Goal: Information Seeking & Learning: Learn about a topic

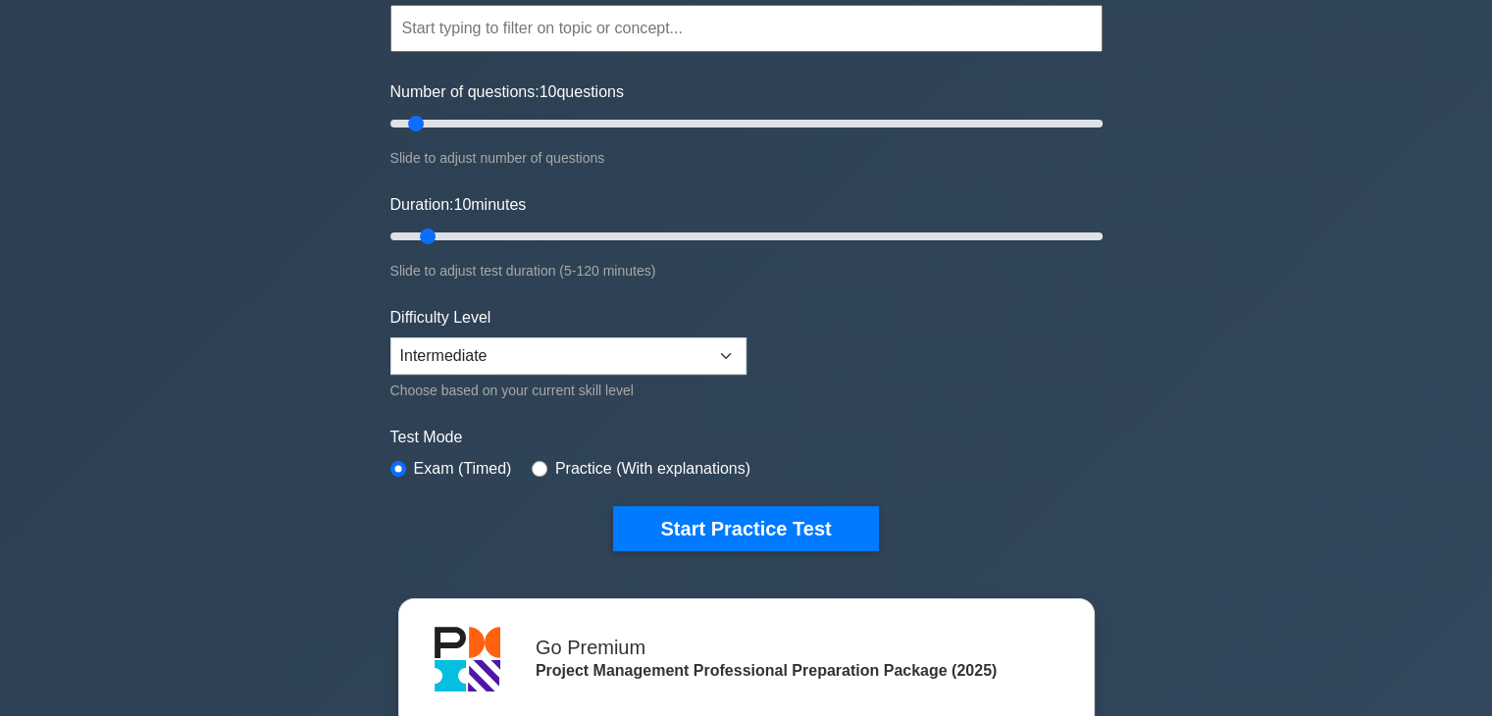
scroll to position [196, 0]
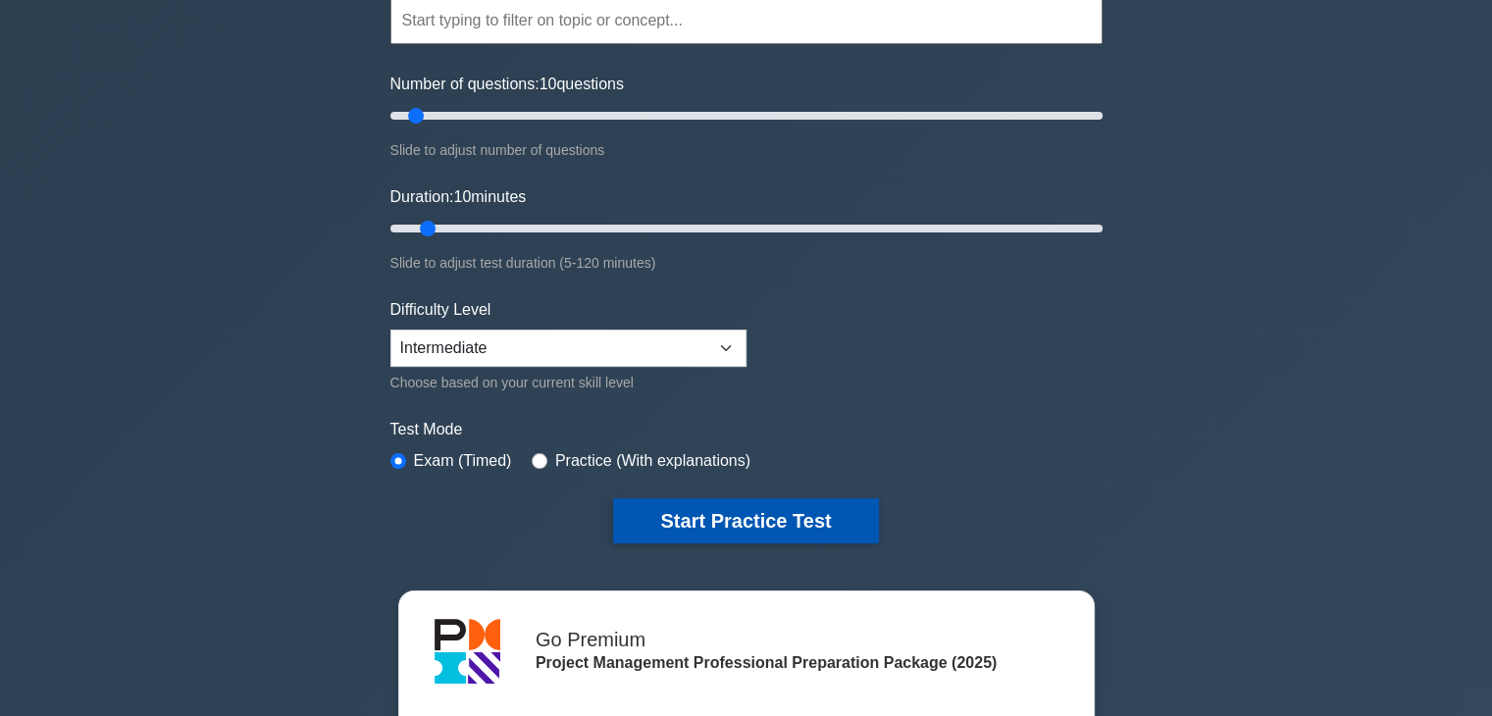
click at [731, 506] on button "Start Practice Test" at bounding box center [745, 520] width 265 height 45
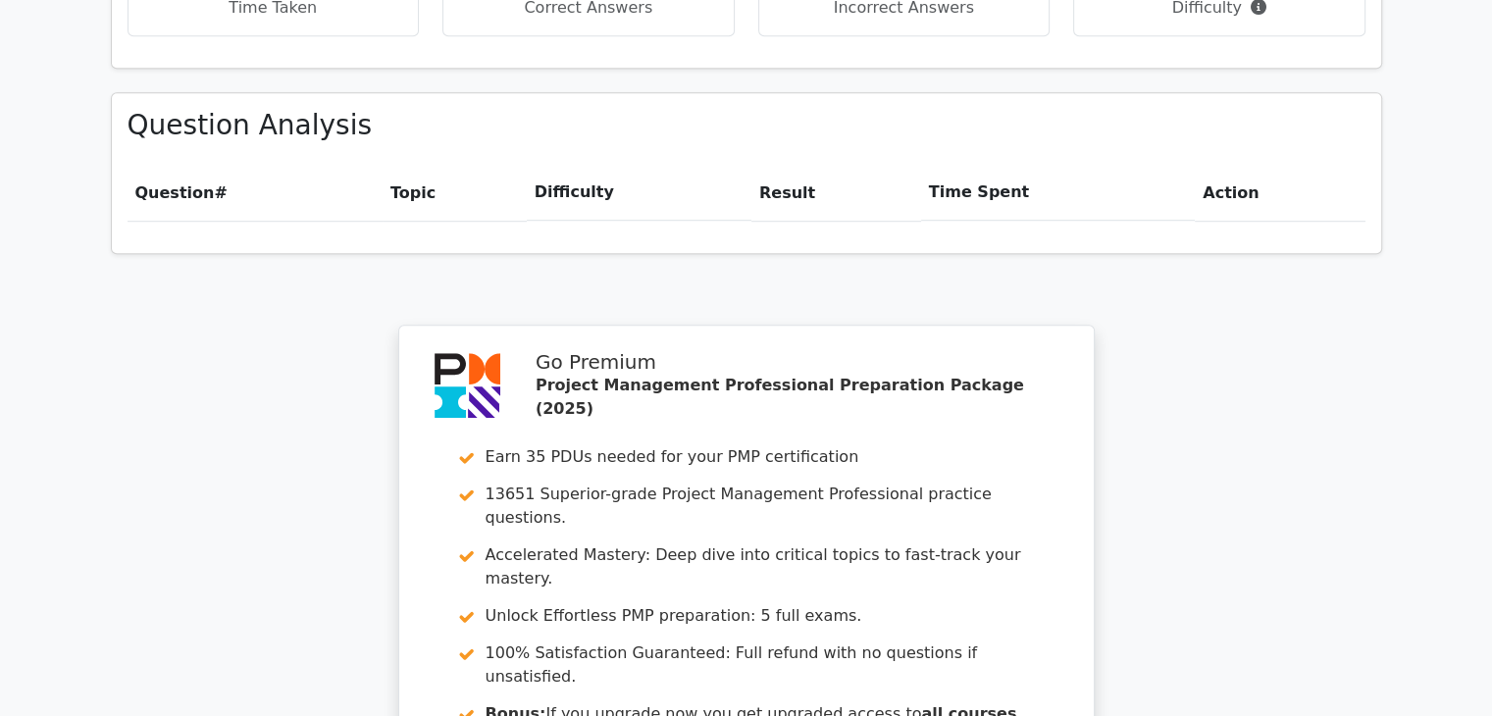
scroll to position [1667, 0]
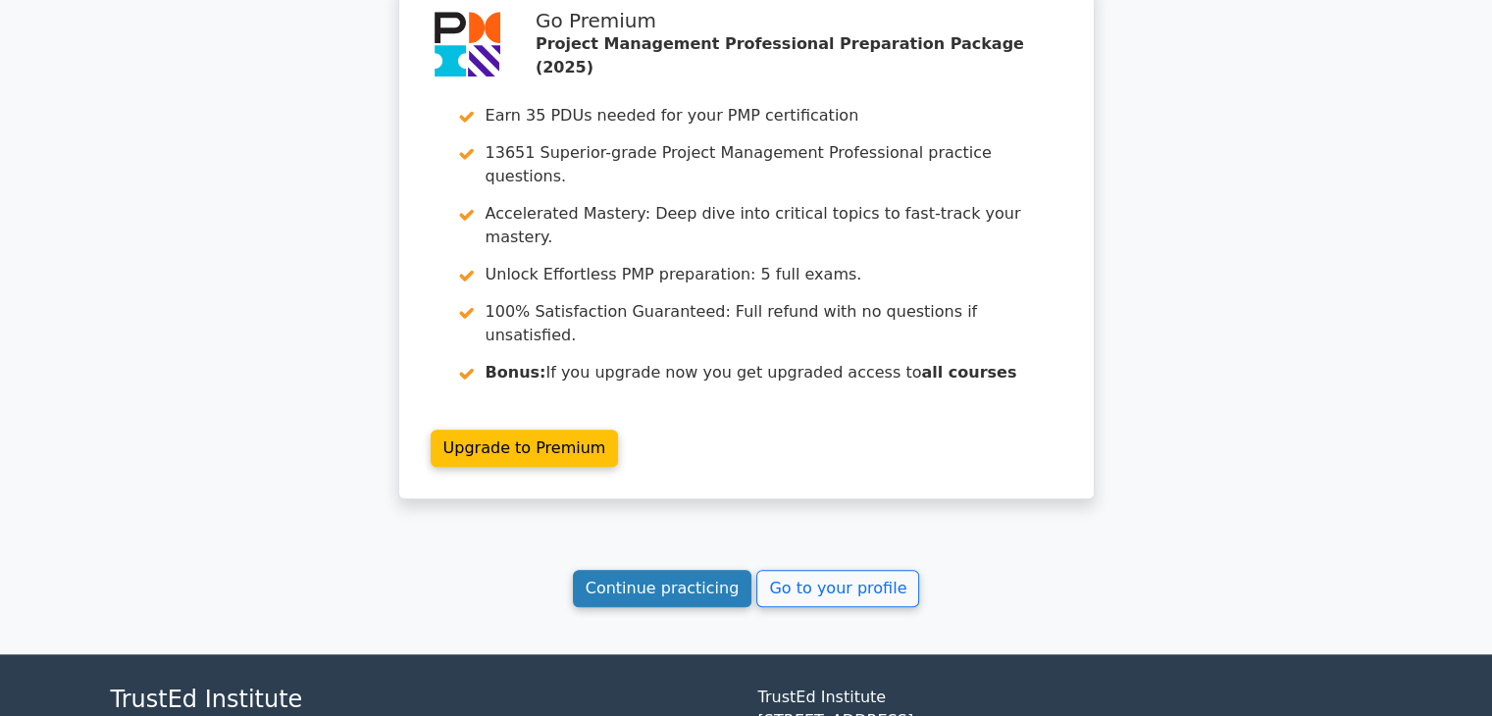
click at [616, 570] on link "Continue practicing" at bounding box center [662, 588] width 179 height 37
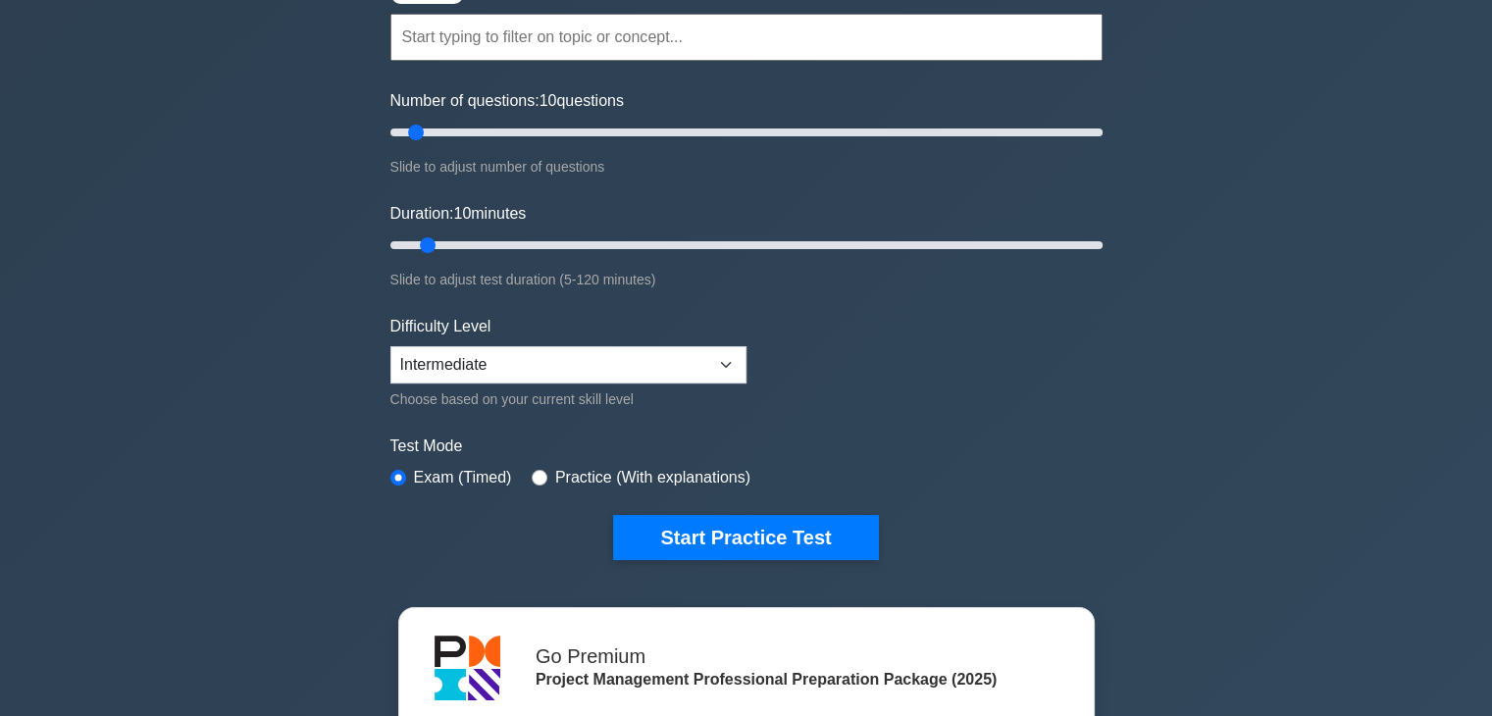
scroll to position [196, 0]
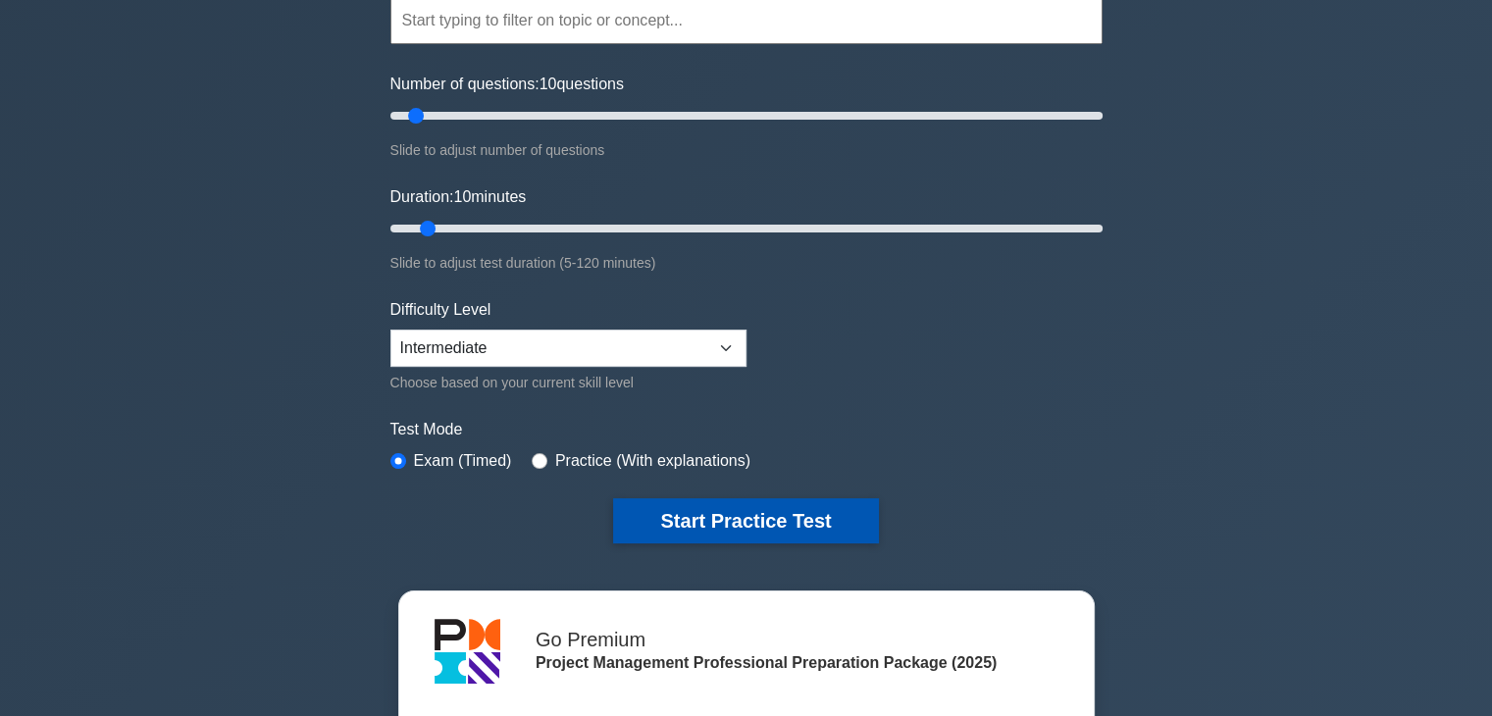
click at [727, 505] on button "Start Practice Test" at bounding box center [745, 520] width 265 height 45
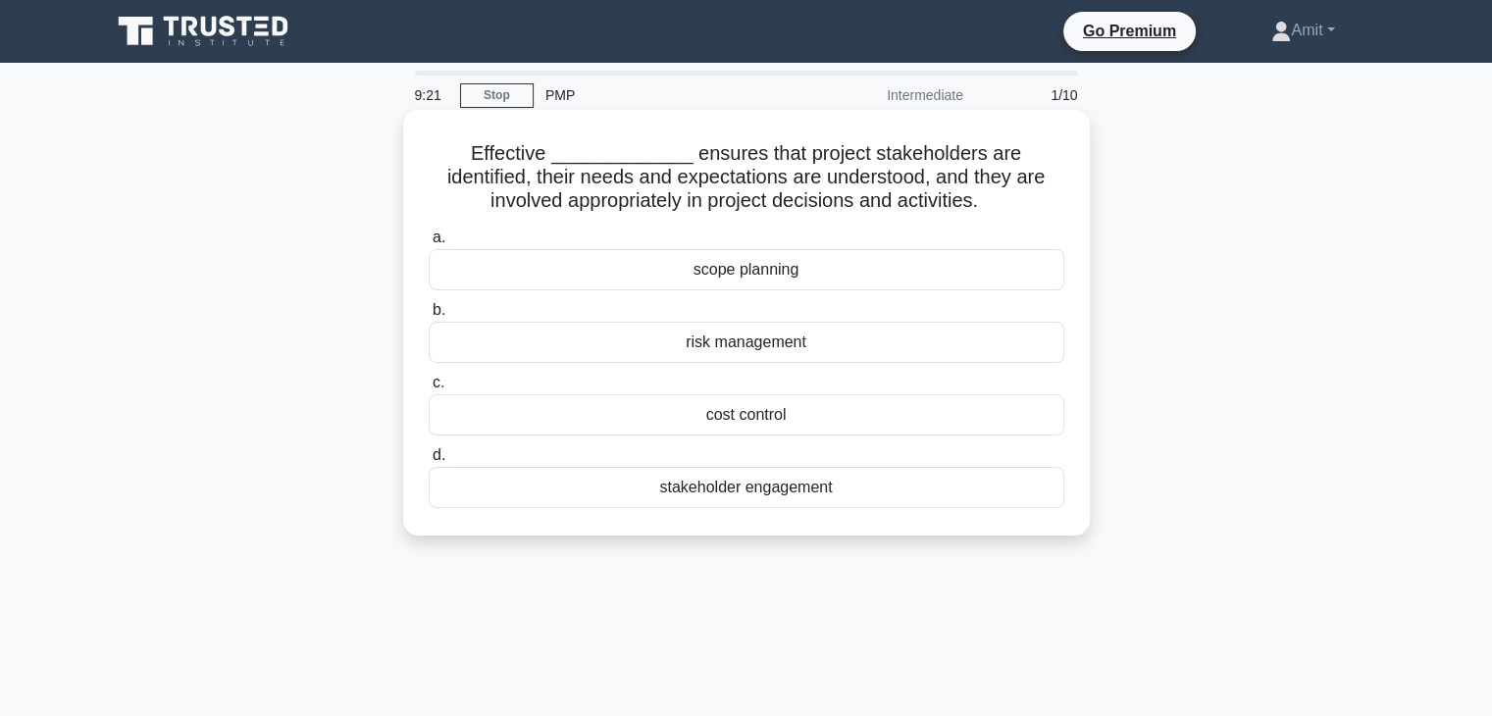
click at [768, 491] on div "stakeholder engagement" at bounding box center [747, 487] width 636 height 41
click at [429, 462] on input "d. stakeholder engagement" at bounding box center [429, 455] width 0 height 13
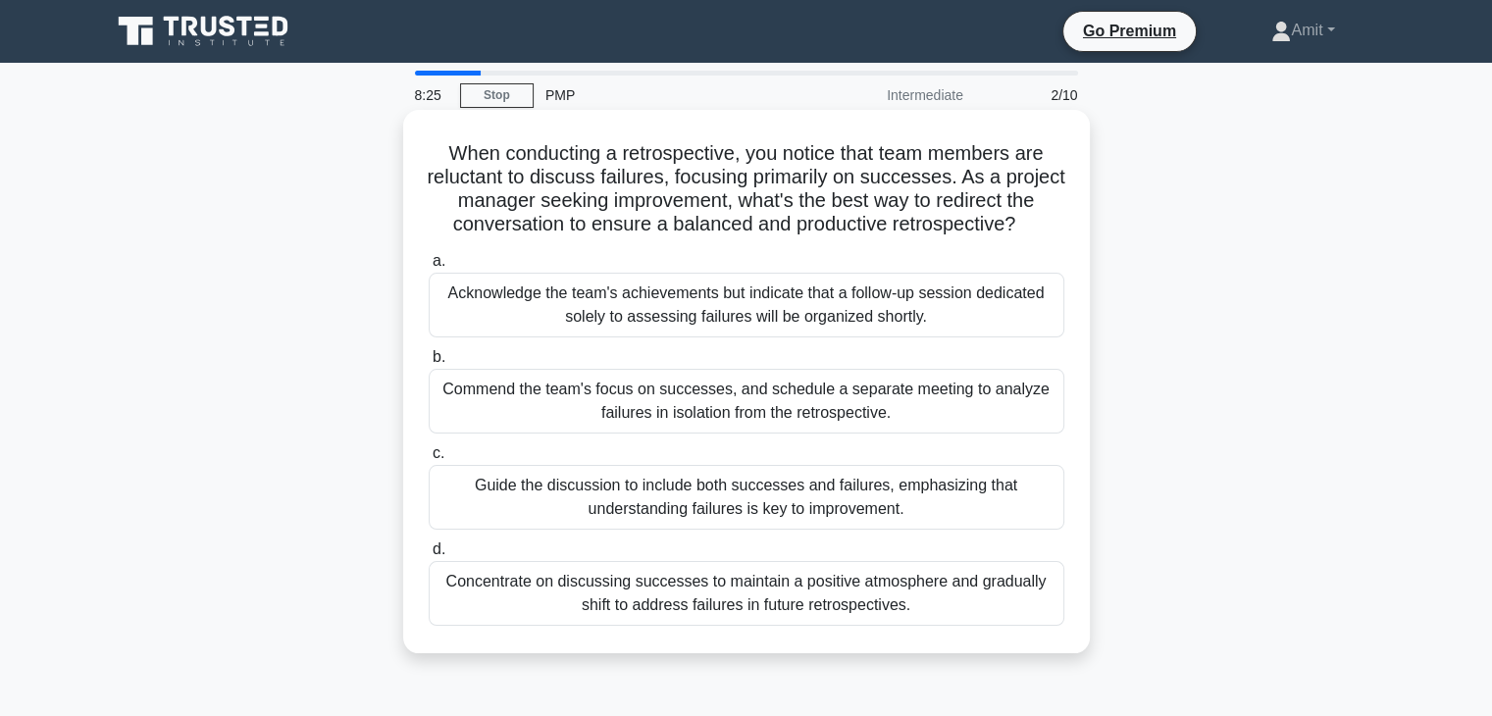
click at [860, 511] on div "Guide the discussion to include both successes and failures, emphasizing that u…" at bounding box center [747, 497] width 636 height 65
click at [429, 460] on input "c. Guide the discussion to include both successes and failures, emphasizing tha…" at bounding box center [429, 453] width 0 height 13
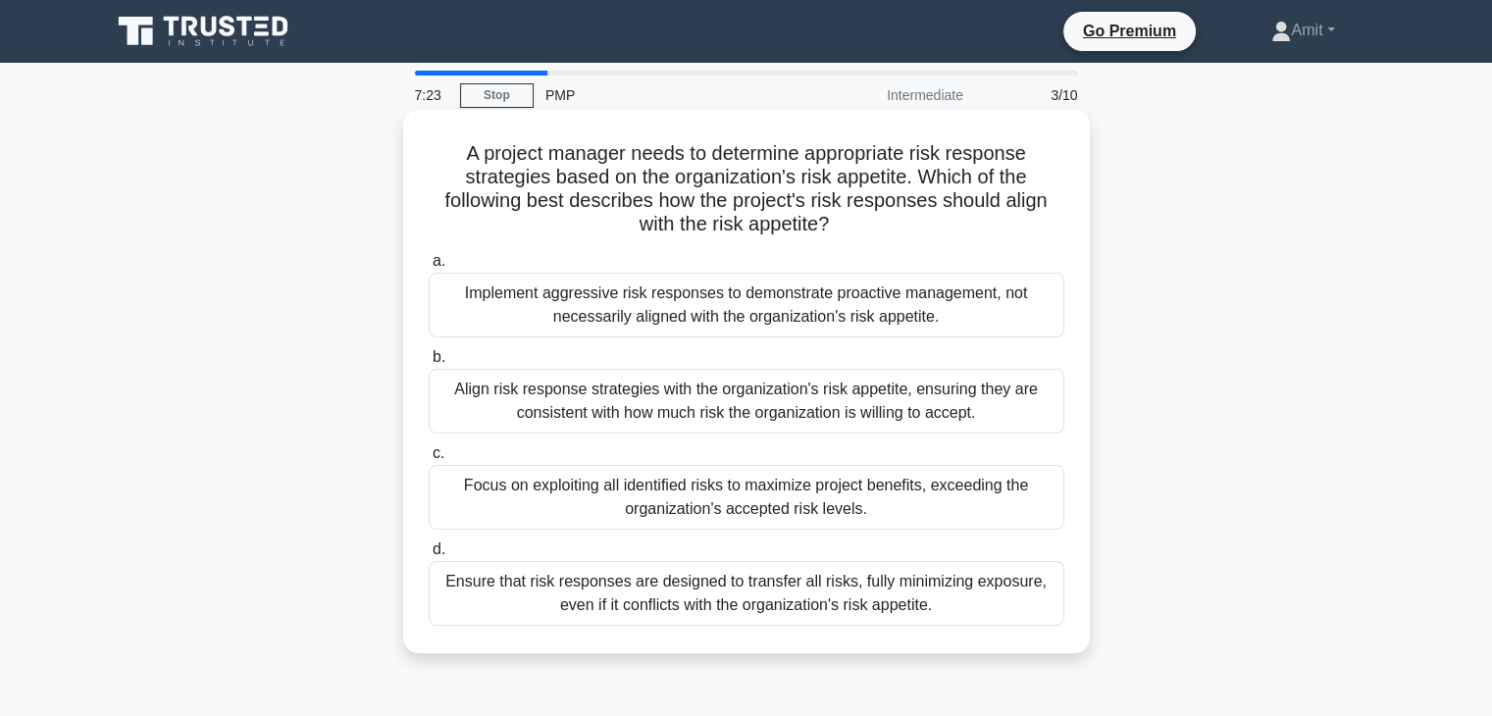
click at [633, 583] on div "Ensure that risk responses are designed to transfer all risks, fully minimizing…" at bounding box center [747, 593] width 636 height 65
click at [429, 556] on input "d. Ensure that risk responses are designed to transfer all risks, fully minimiz…" at bounding box center [429, 549] width 0 height 13
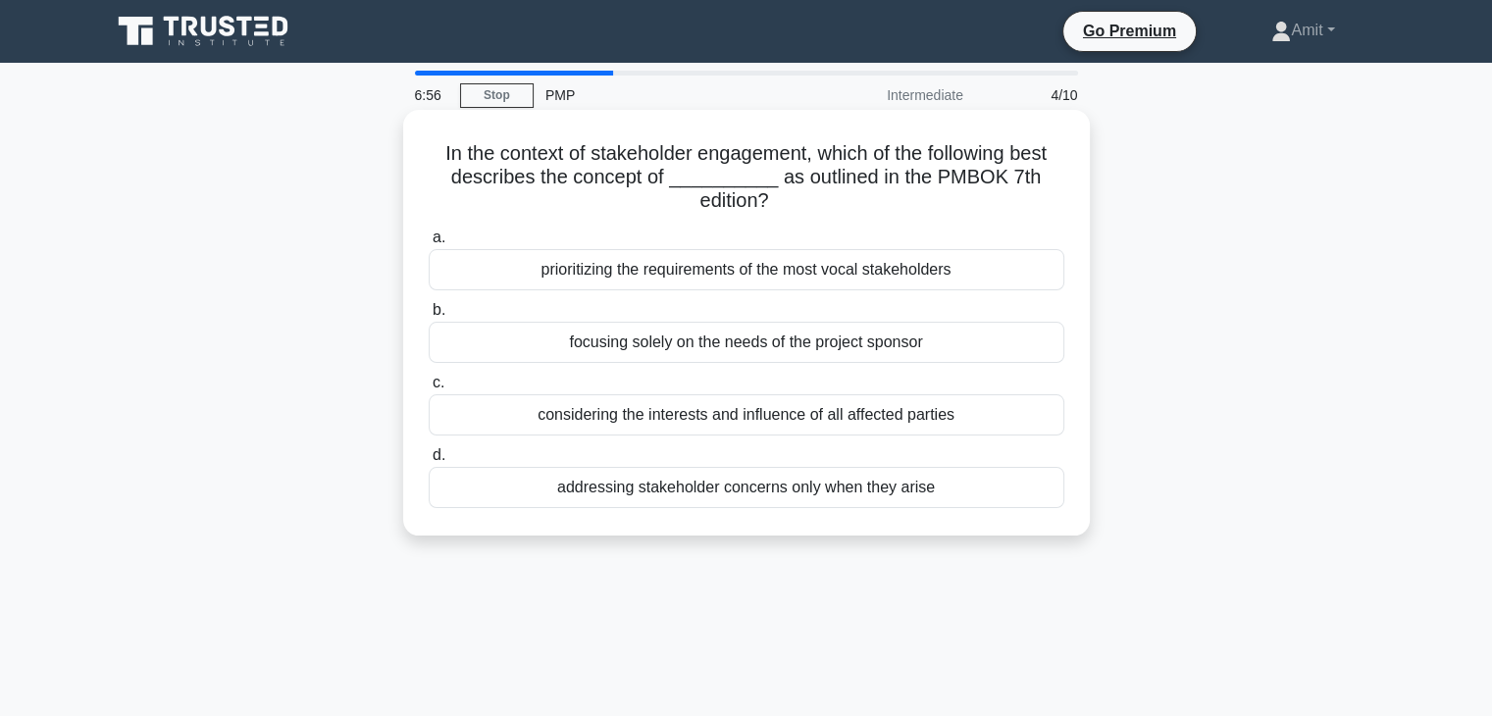
click at [657, 281] on div "prioritizing the requirements of the most vocal stakeholders" at bounding box center [747, 269] width 636 height 41
click at [429, 244] on input "a. prioritizing the requirements of the most vocal stakeholders" at bounding box center [429, 237] width 0 height 13
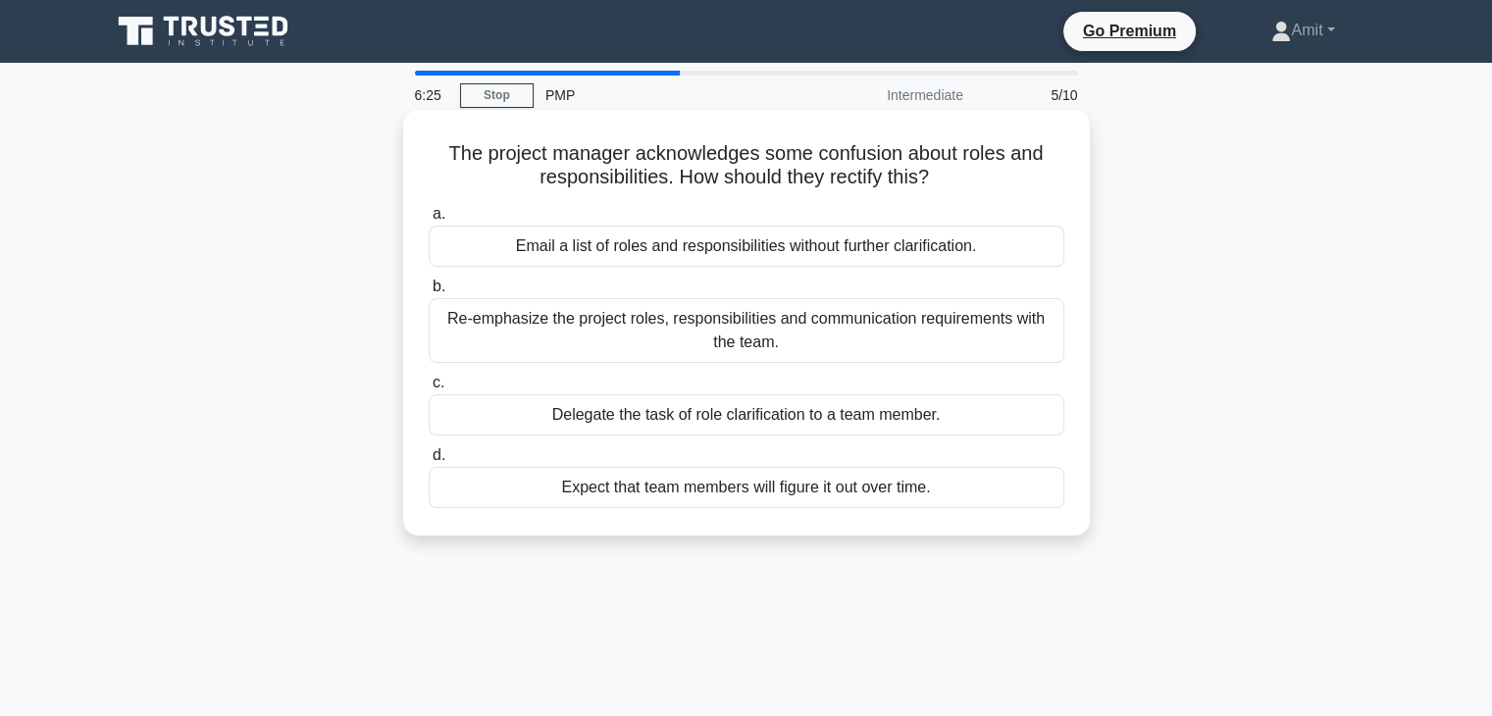
click at [910, 346] on div "Re-emphasize the project roles, responsibilities and communication requirements…" at bounding box center [747, 330] width 636 height 65
click at [429, 293] on input "b. Re-emphasize the project roles, responsibilities and communication requireme…" at bounding box center [429, 287] width 0 height 13
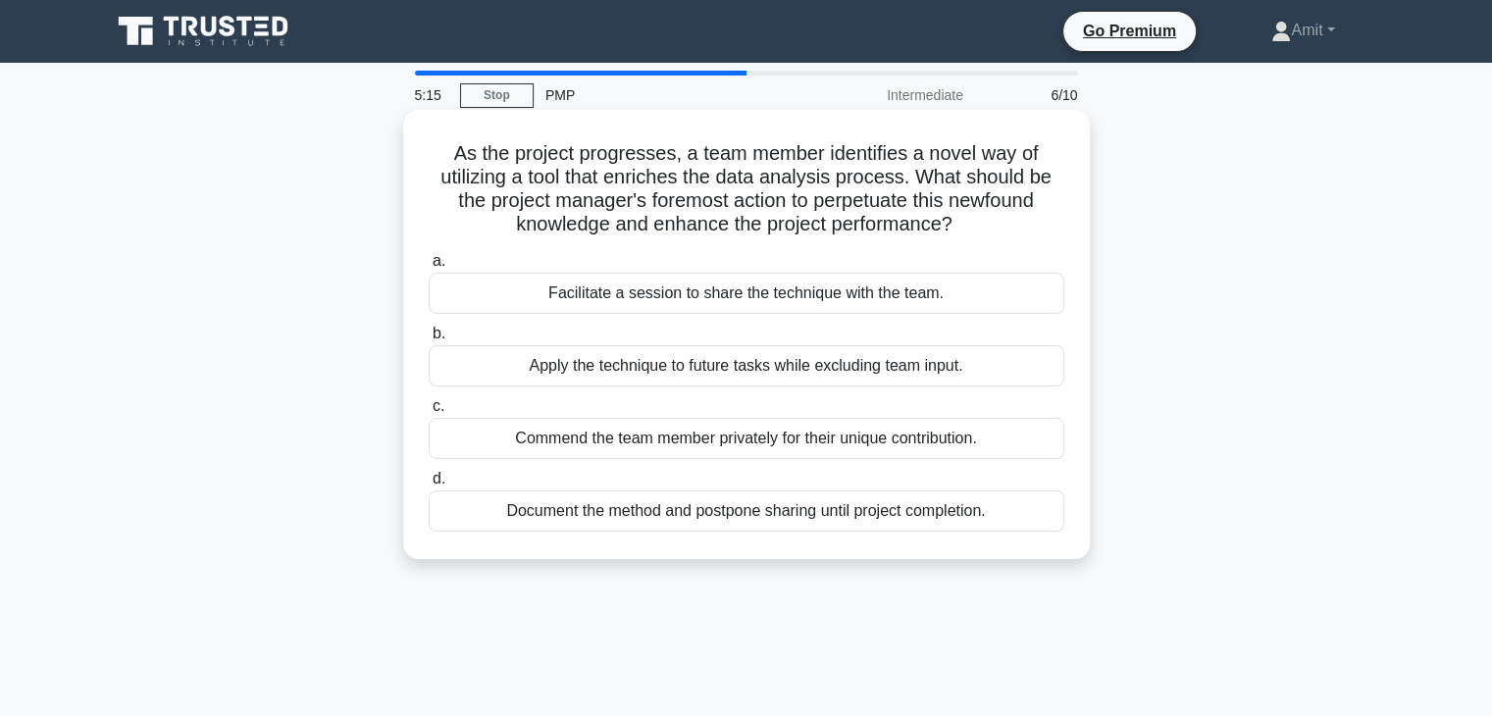
click at [698, 288] on div "Facilitate a session to share the technique with the team." at bounding box center [747, 293] width 636 height 41
click at [429, 268] on input "a. Facilitate a session to share the technique with the team." at bounding box center [429, 261] width 0 height 13
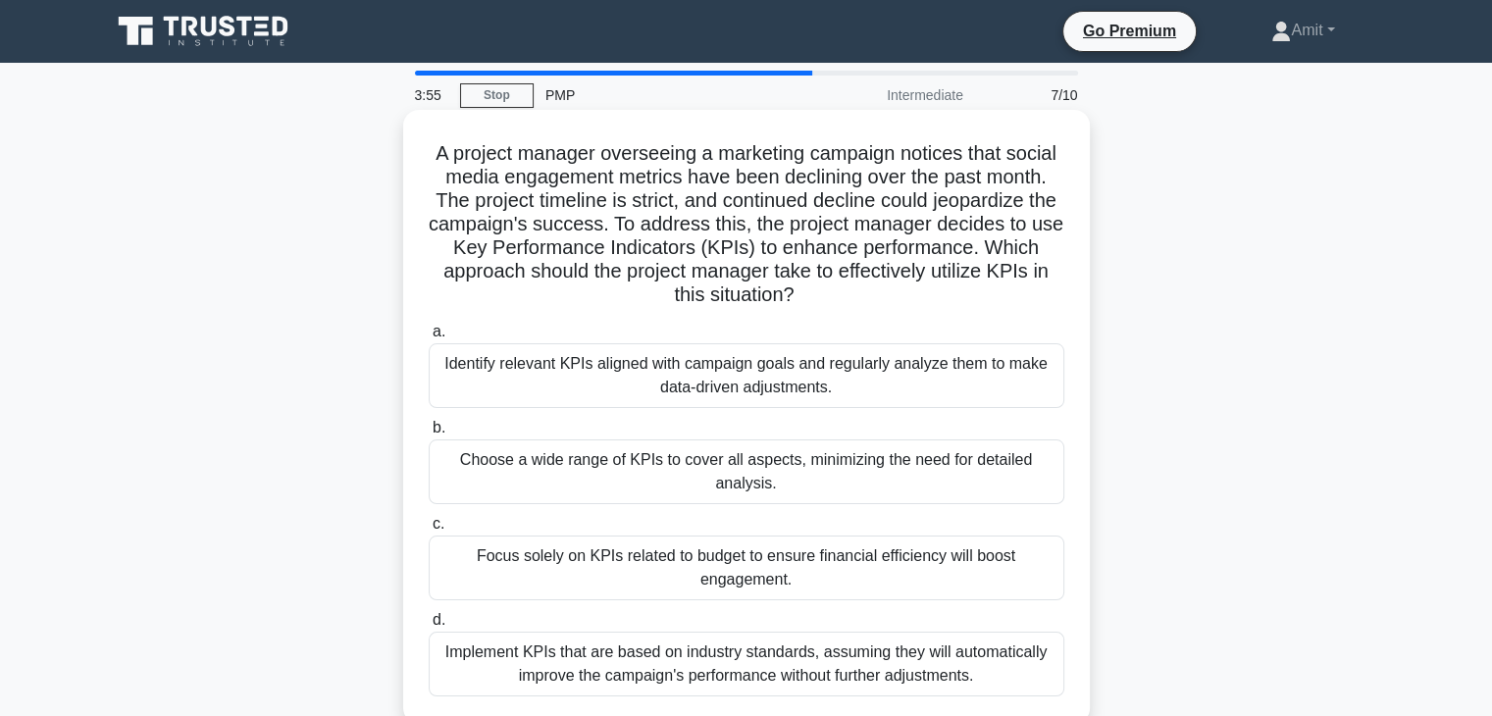
click at [773, 378] on div "Identify relevant KPIs aligned with campaign goals and regularly analyze them t…" at bounding box center [747, 375] width 636 height 65
click at [429, 338] on input "a. Identify relevant KPIs aligned with campaign goals and regularly analyze the…" at bounding box center [429, 332] width 0 height 13
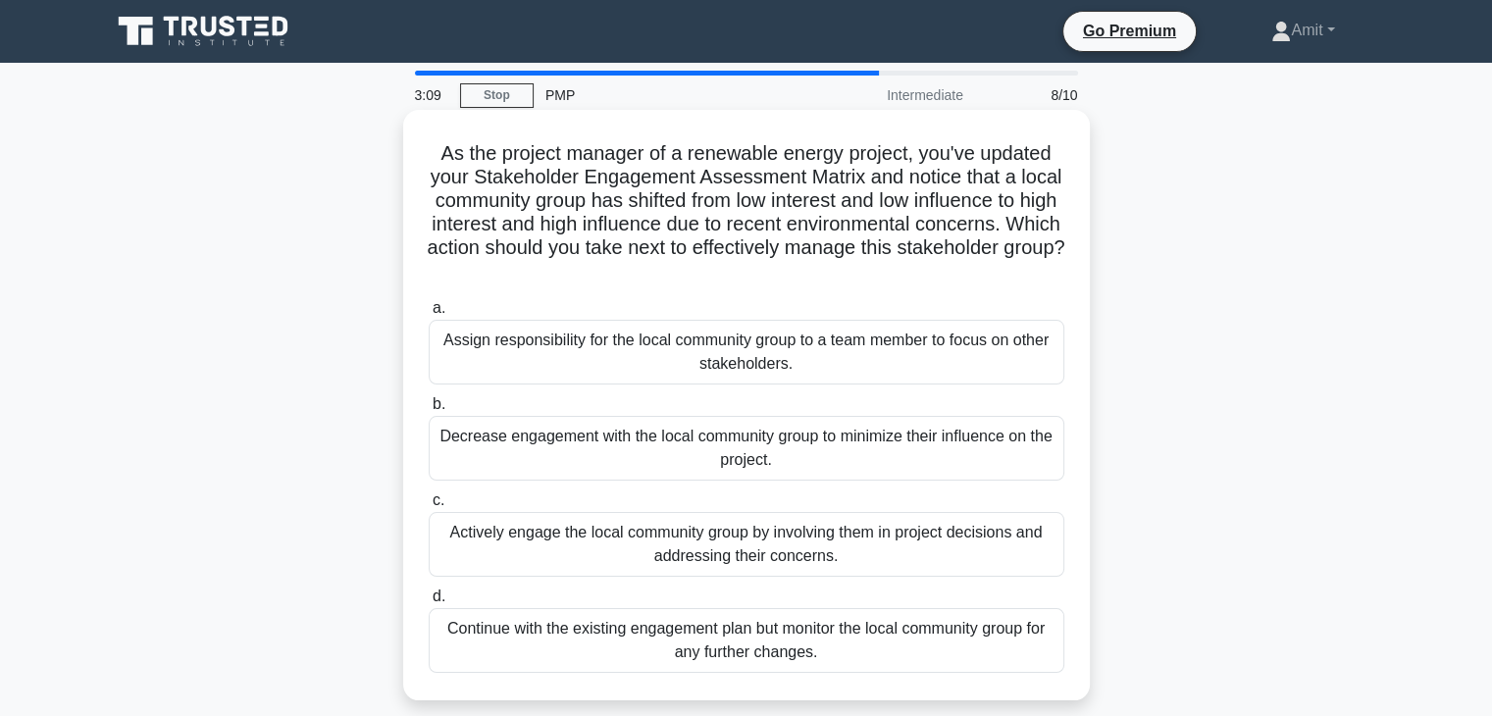
click at [650, 647] on div "Continue with the existing engagement plan but monitor the local community grou…" at bounding box center [747, 640] width 636 height 65
click at [429, 603] on input "d. Continue with the existing engagement plan but monitor the local community g…" at bounding box center [429, 596] width 0 height 13
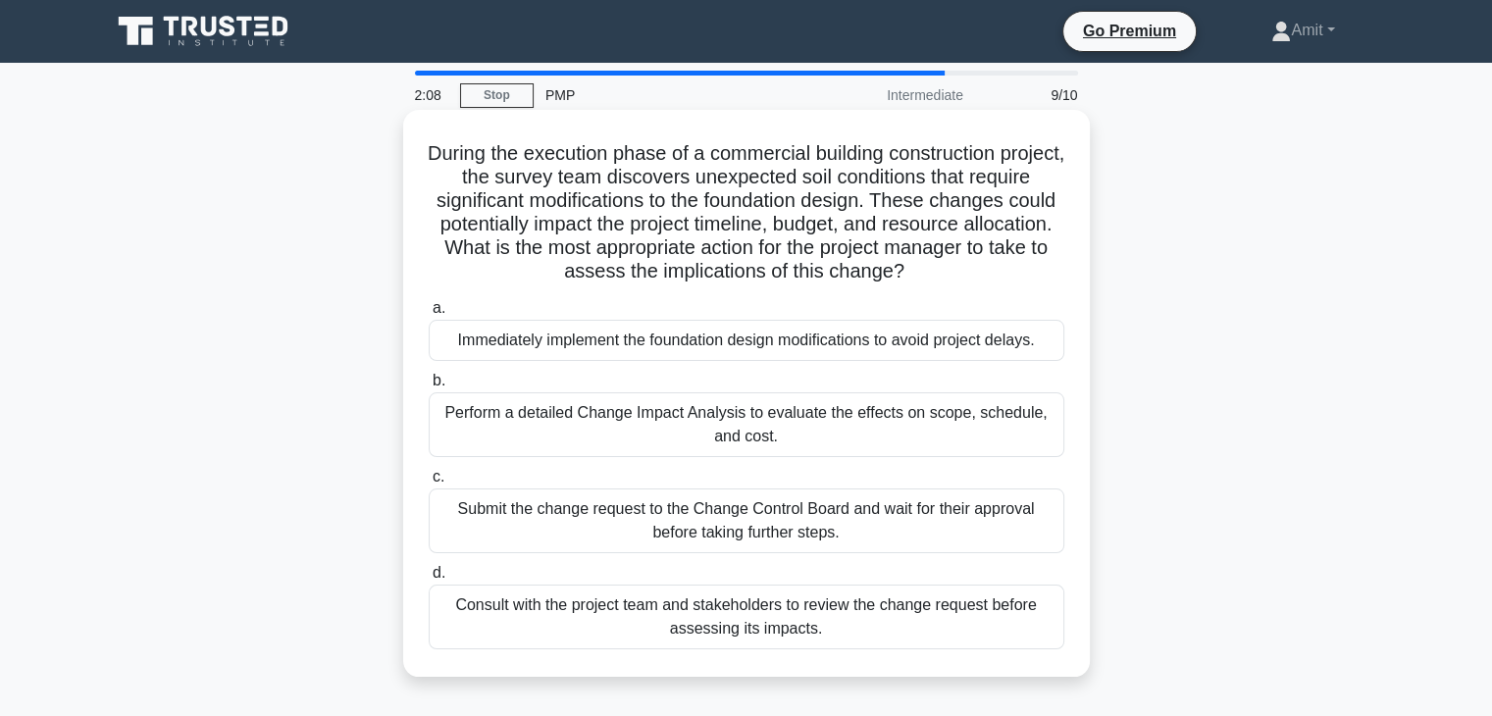
click at [882, 621] on div "Consult with the project team and stakeholders to review the change request bef…" at bounding box center [747, 617] width 636 height 65
click at [429, 580] on input "d. Consult with the project team and stakeholders to review the change request …" at bounding box center [429, 573] width 0 height 13
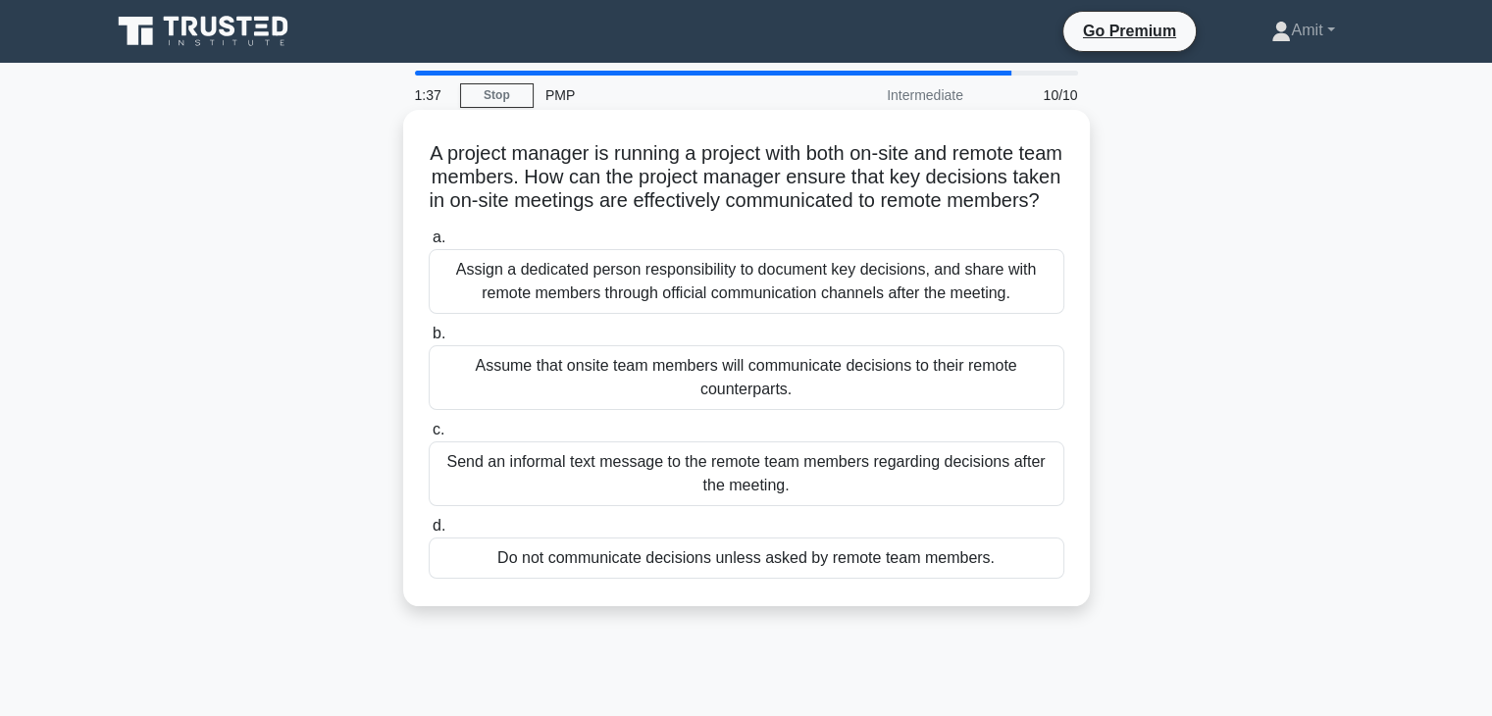
click at [700, 303] on div "Assign a dedicated person responsibility to document key decisions, and share w…" at bounding box center [747, 281] width 636 height 65
click at [750, 312] on div "Assign a dedicated person responsibility to document key decisions, and share w…" at bounding box center [747, 281] width 636 height 65
click at [429, 244] on input "a. Assign a dedicated person responsibility to document key decisions, and shar…" at bounding box center [429, 237] width 0 height 13
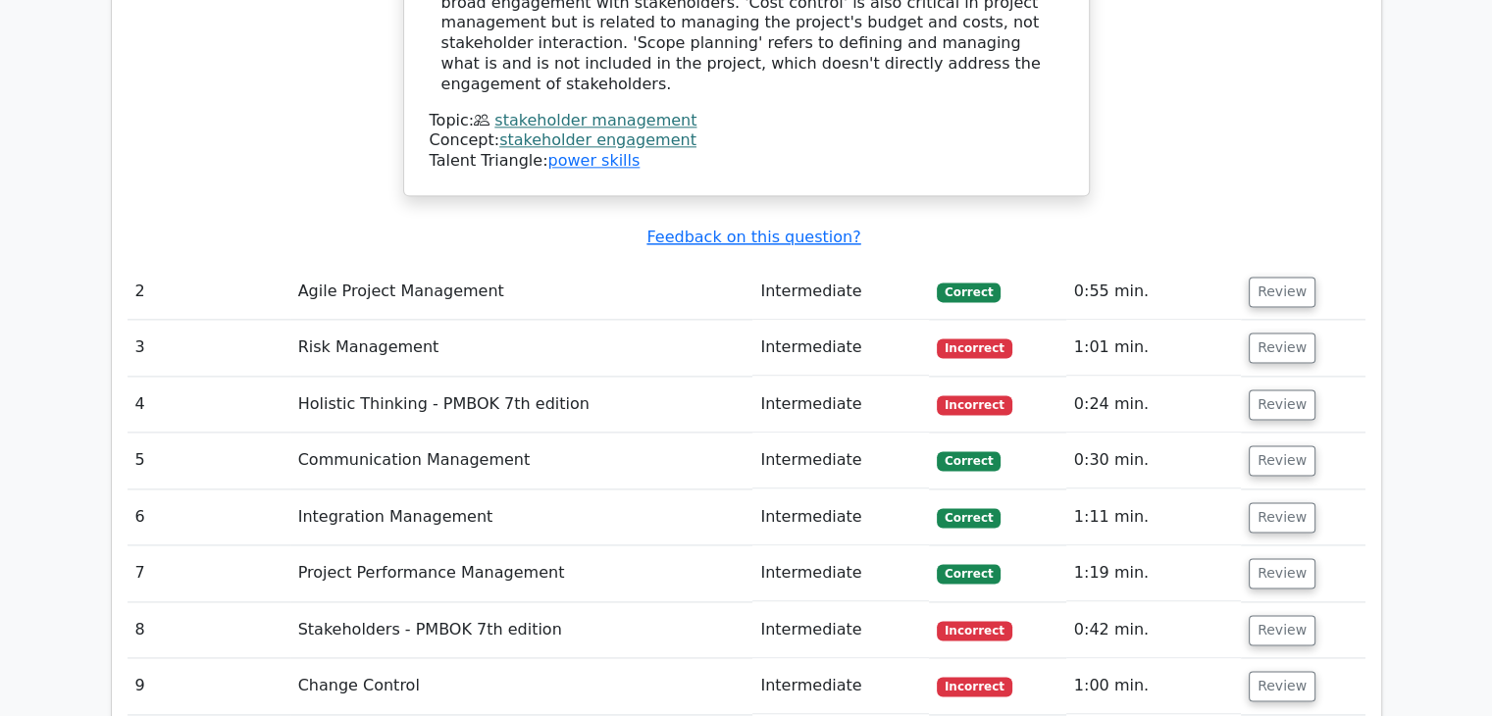
scroll to position [2550, 0]
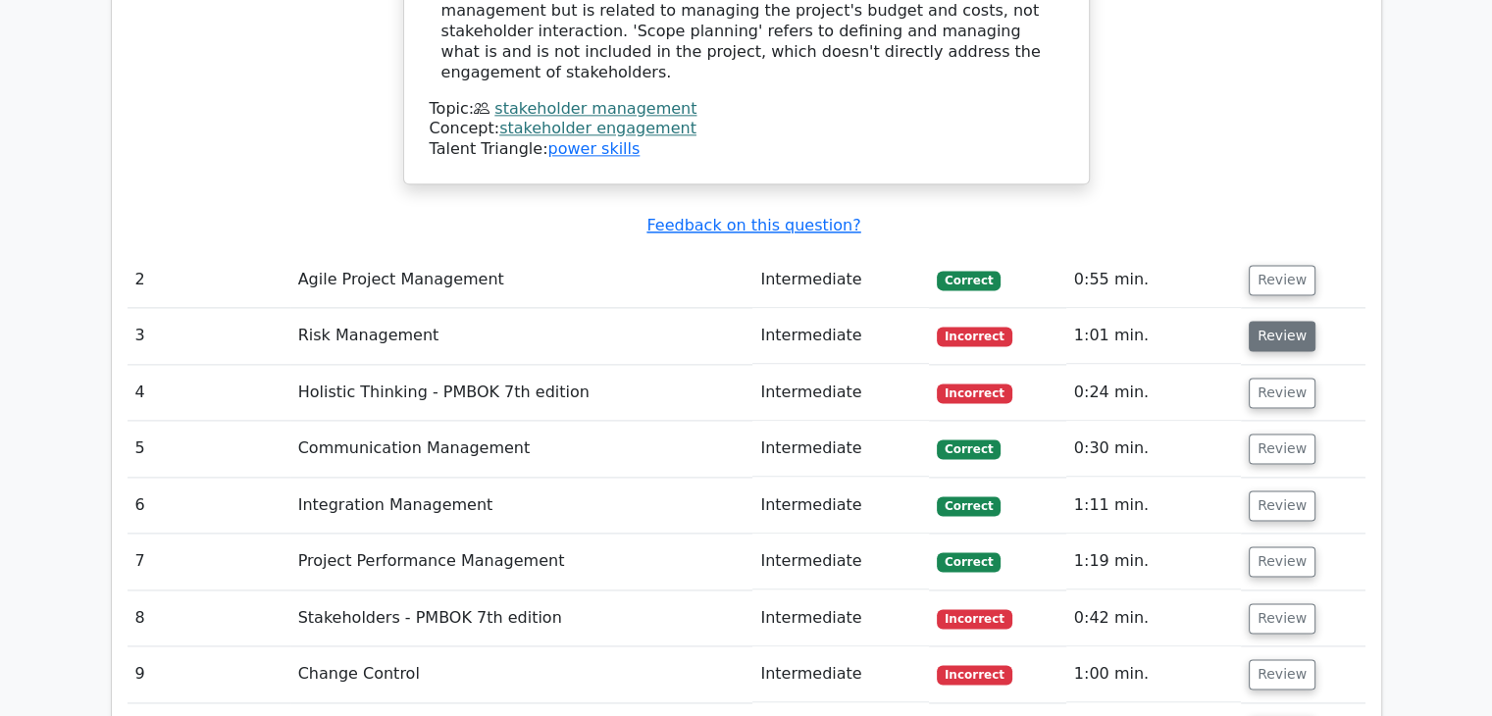
click at [1276, 321] on button "Review" at bounding box center [1282, 336] width 67 height 30
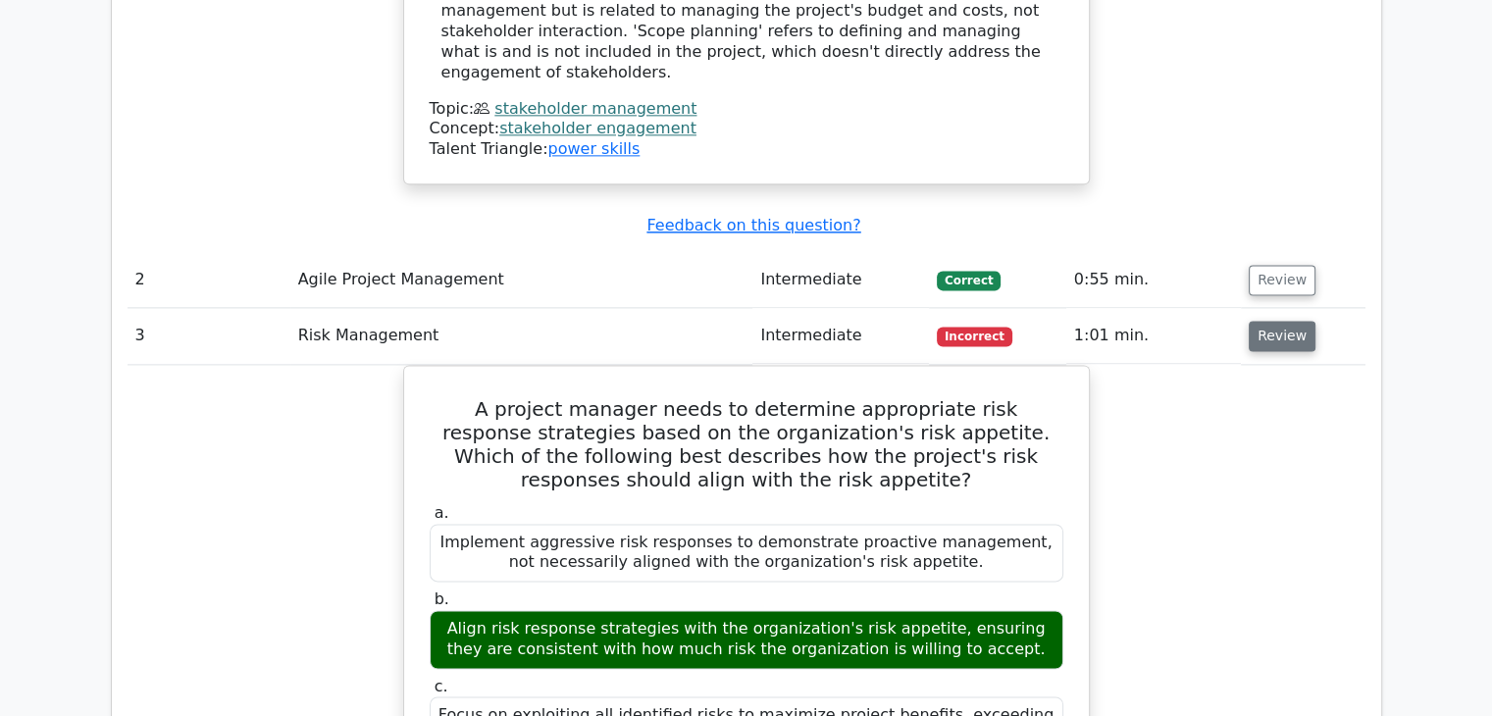
click at [1278, 321] on button "Review" at bounding box center [1282, 336] width 67 height 30
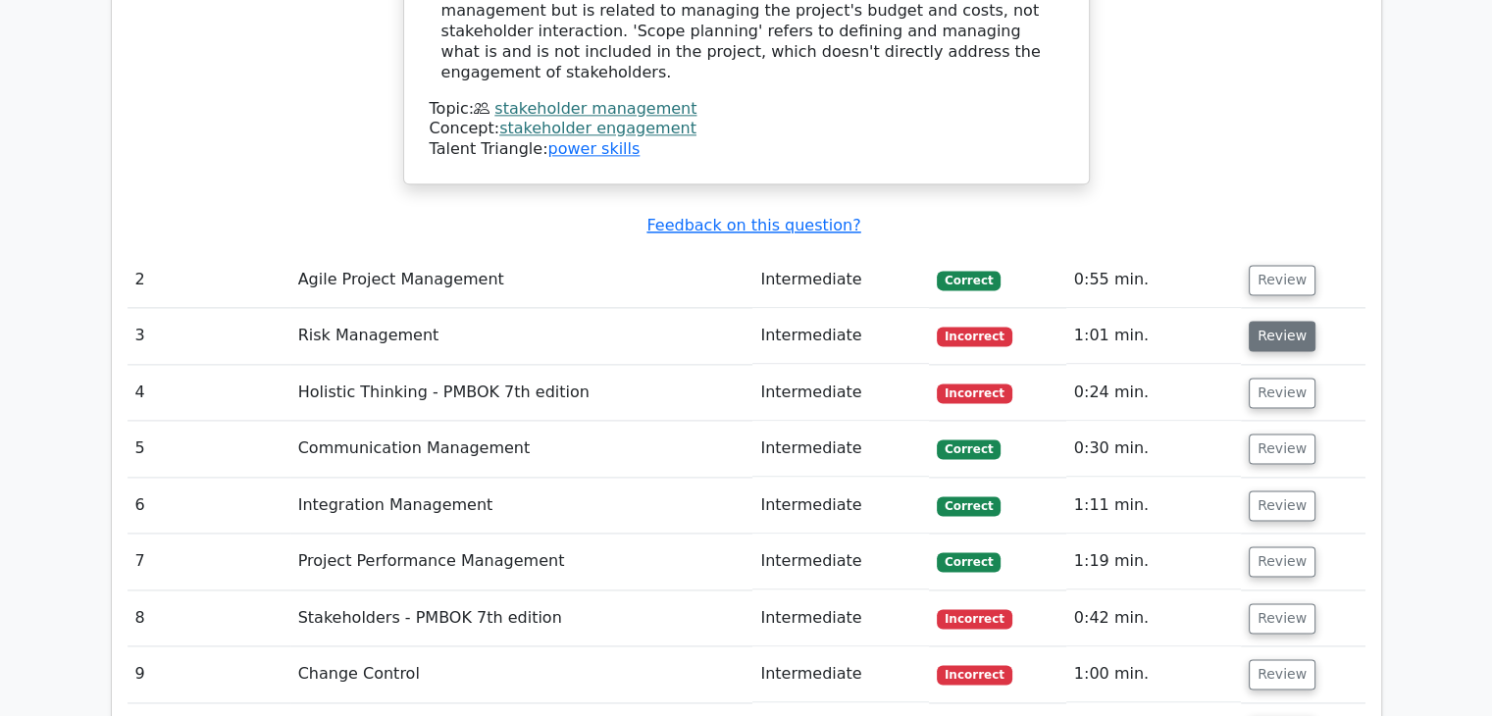
click at [1271, 321] on button "Review" at bounding box center [1282, 336] width 67 height 30
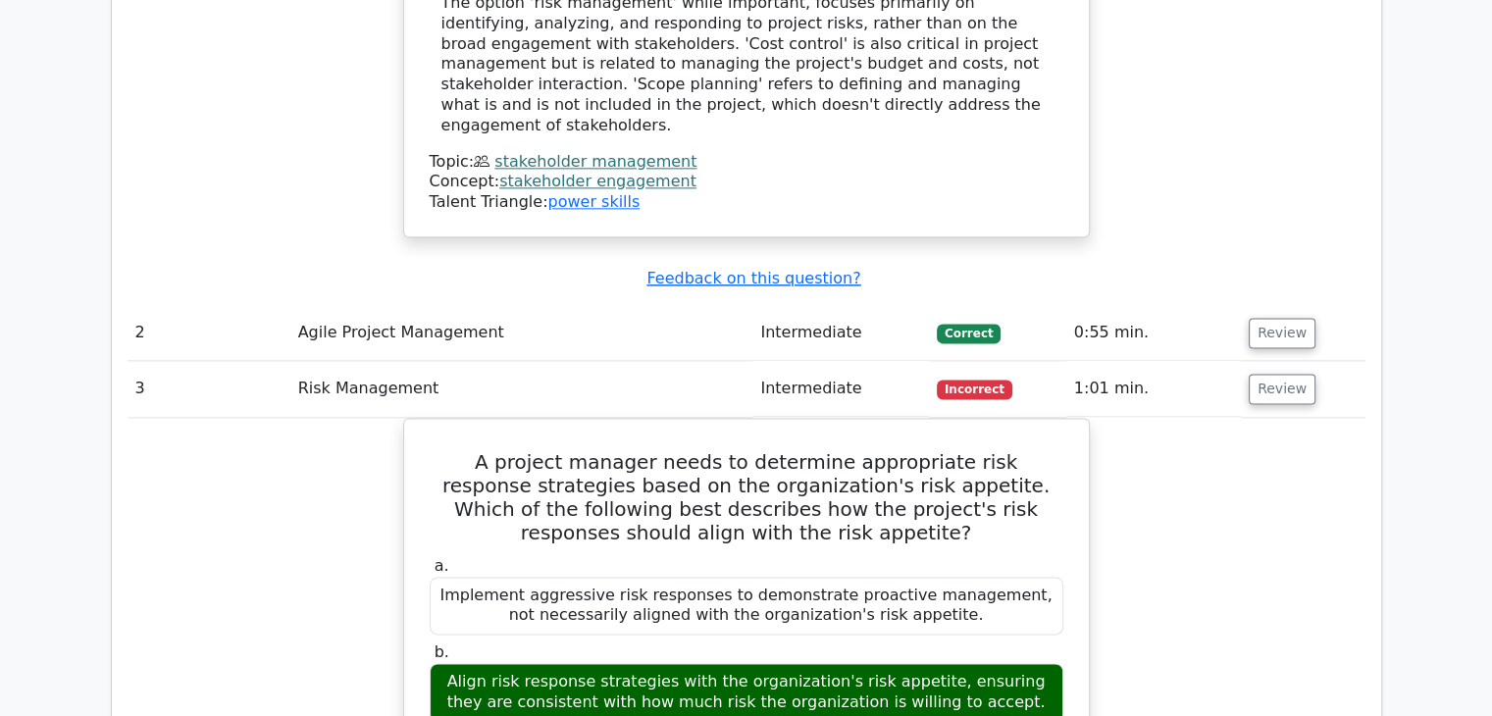
scroll to position [2452, 0]
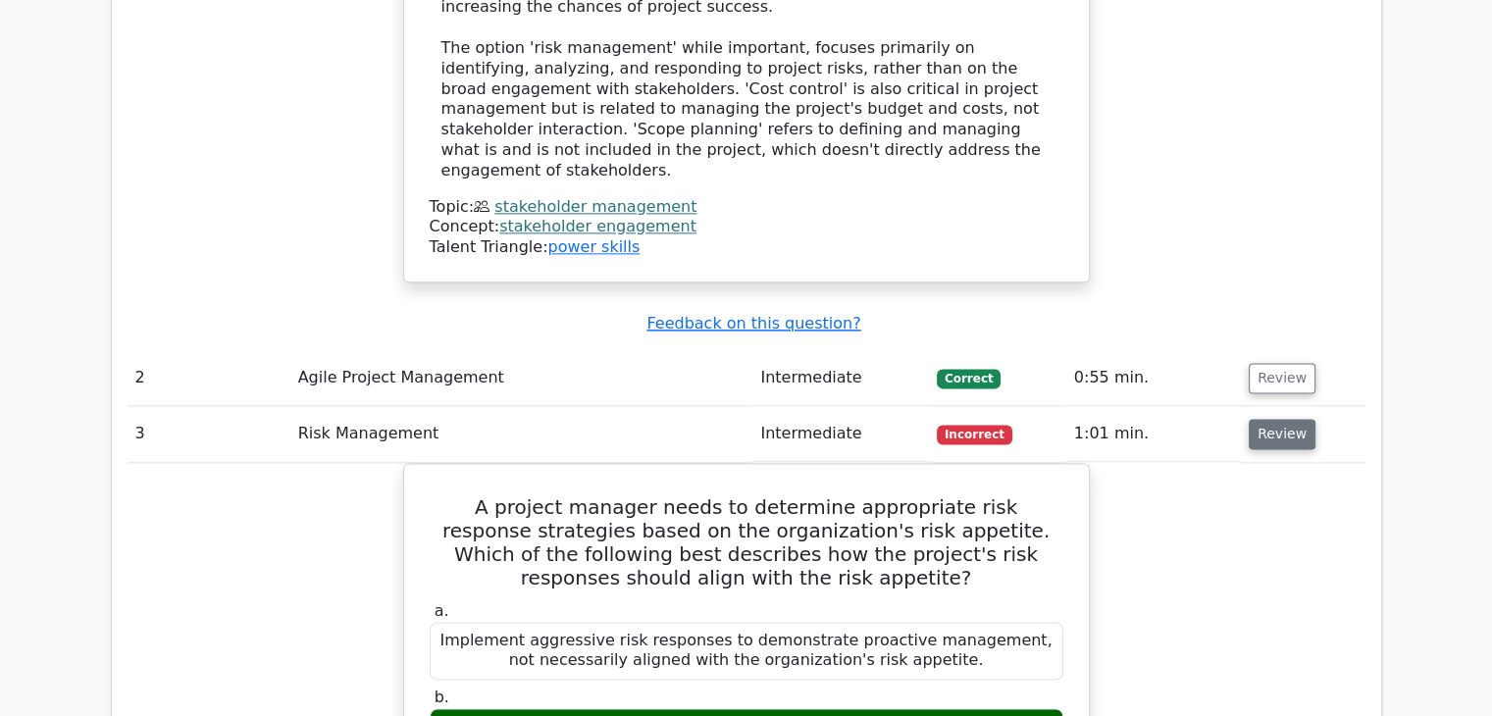
click at [1293, 419] on button "Review" at bounding box center [1282, 434] width 67 height 30
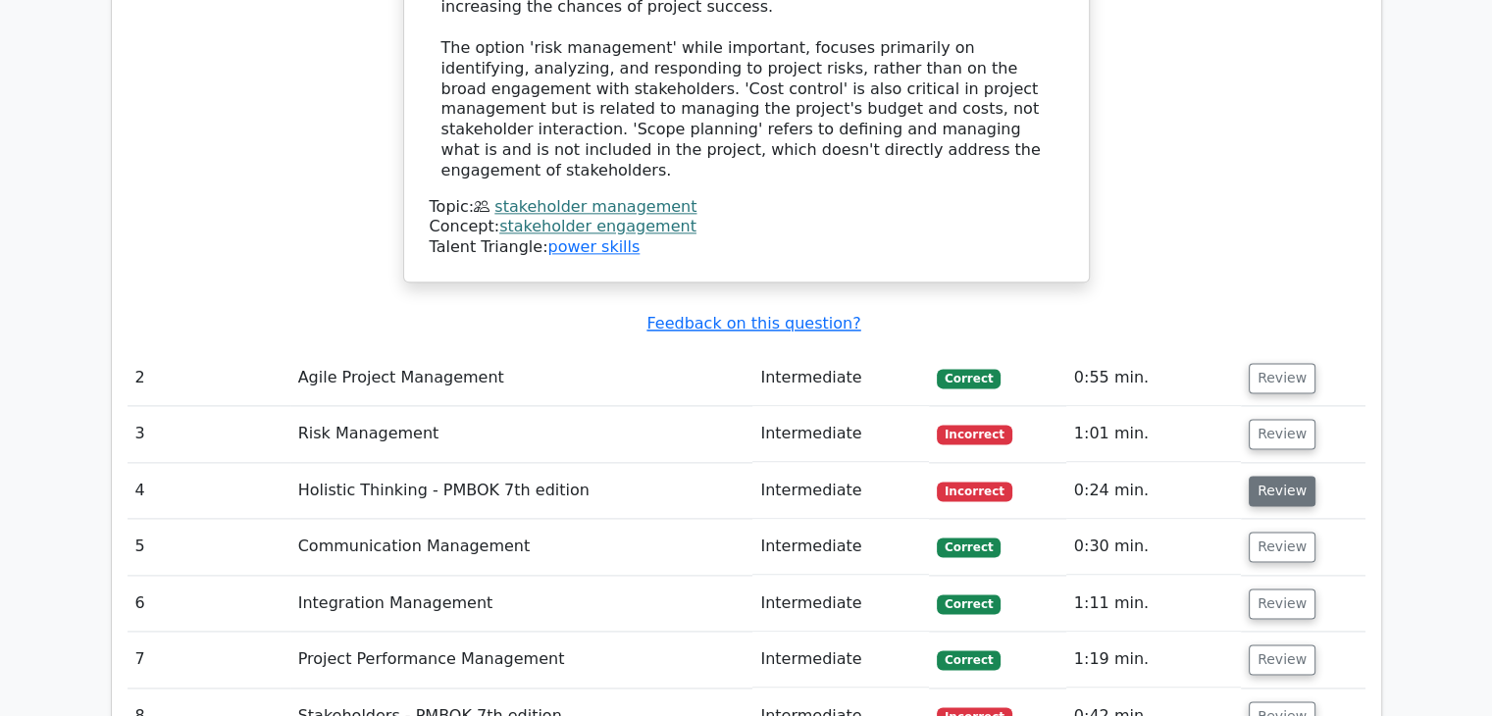
click at [1279, 476] on button "Review" at bounding box center [1282, 491] width 67 height 30
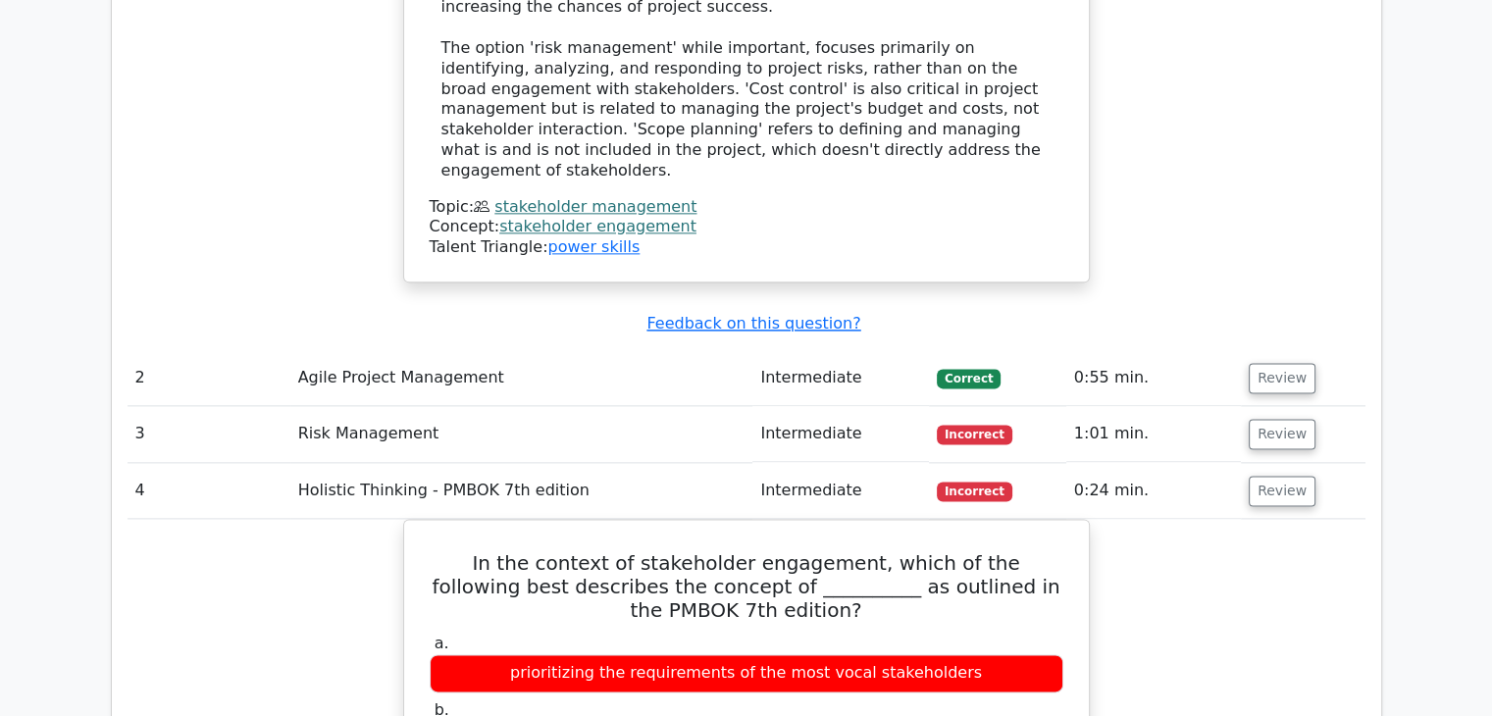
scroll to position [2550, 0]
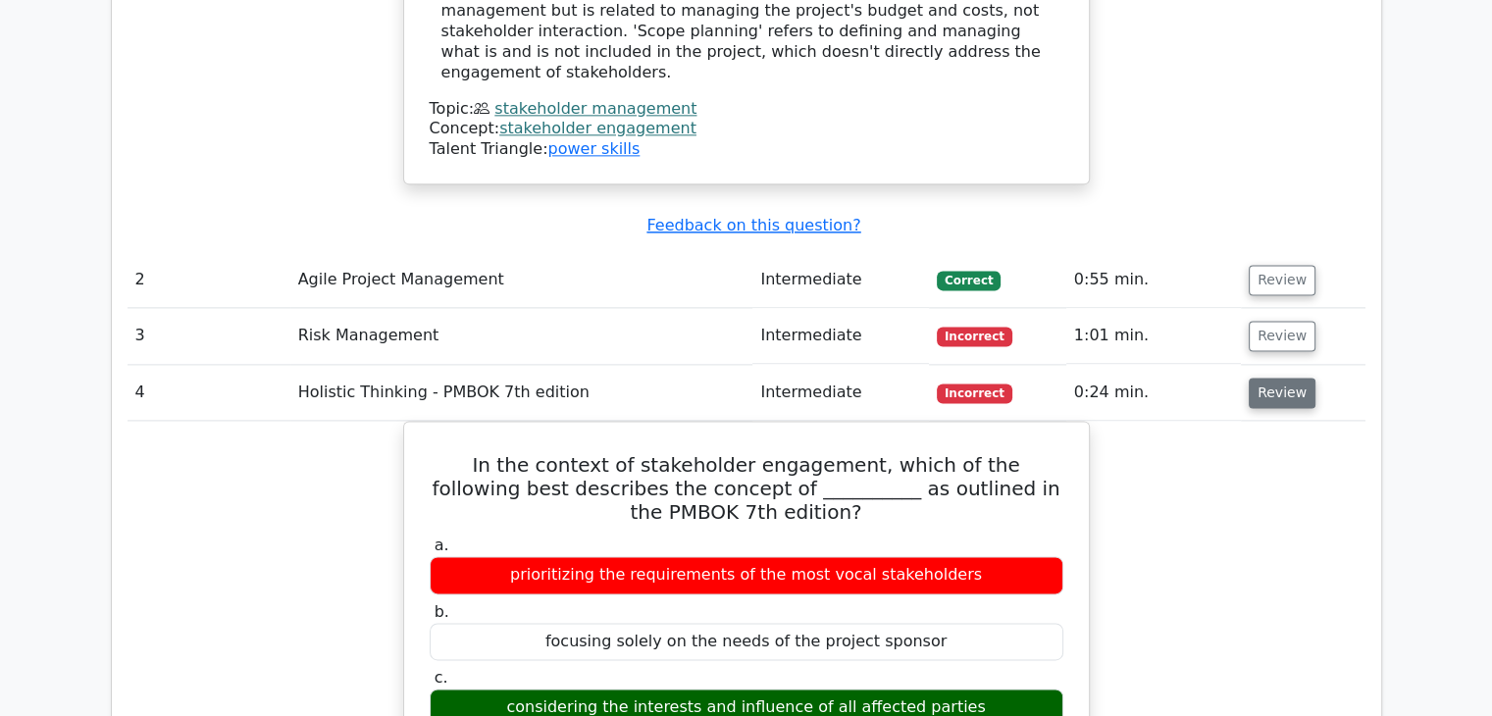
click at [1285, 378] on button "Review" at bounding box center [1282, 393] width 67 height 30
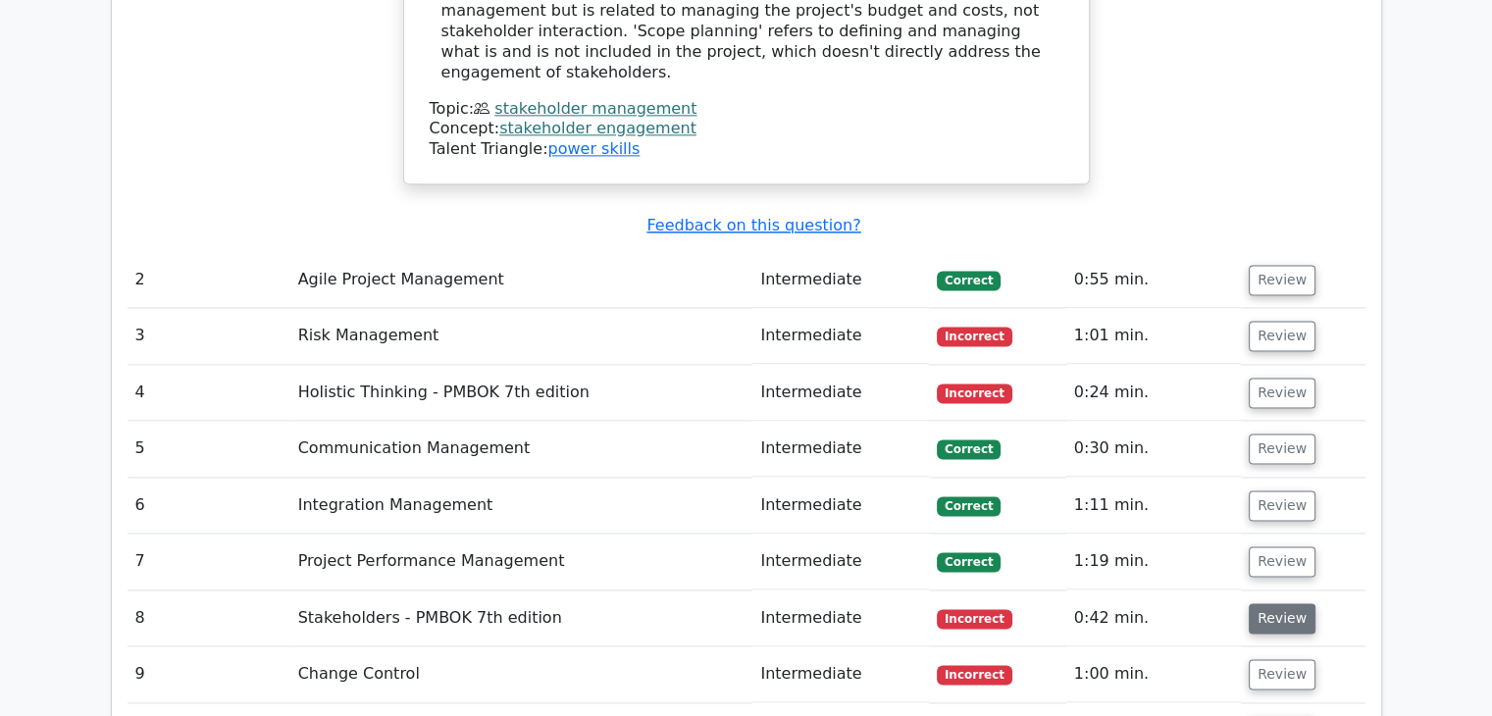
click at [1283, 603] on button "Review" at bounding box center [1282, 618] width 67 height 30
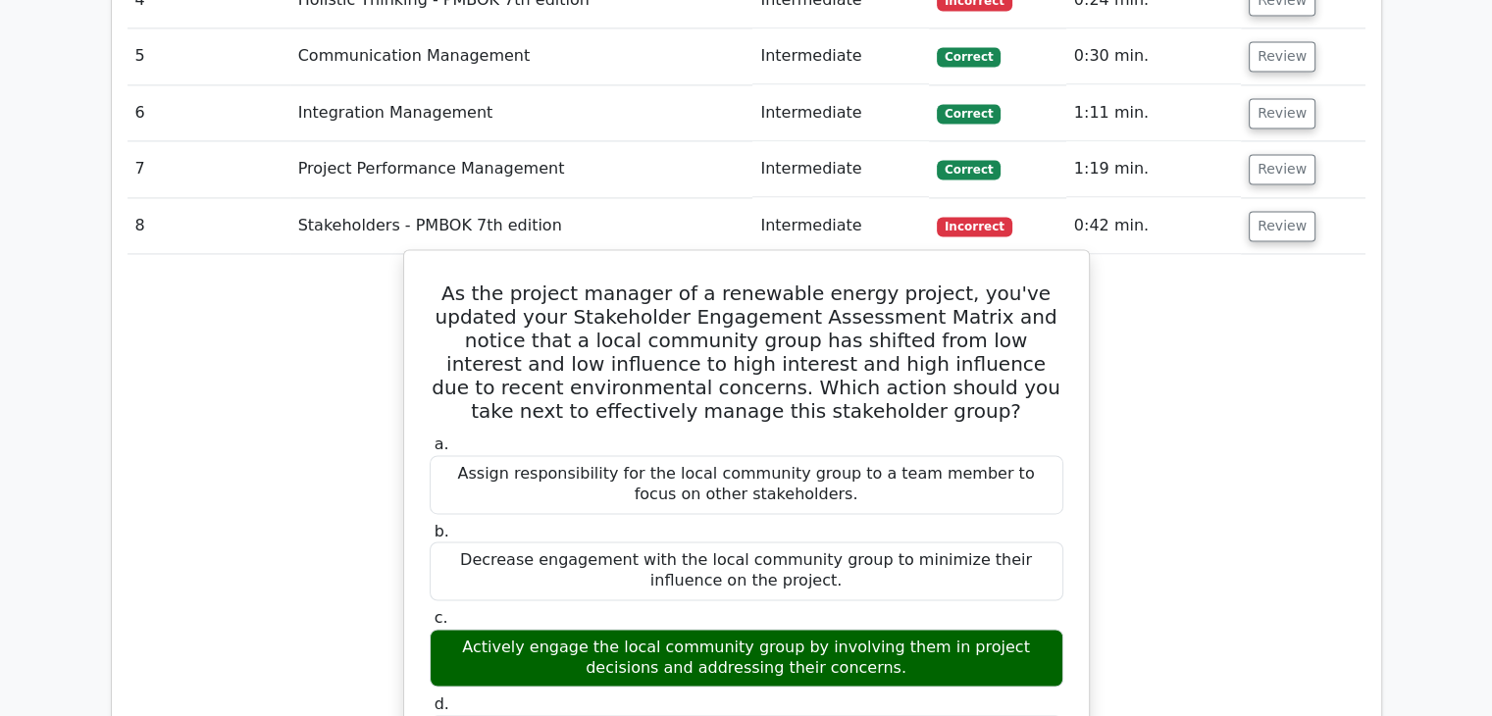
scroll to position [2844, 0]
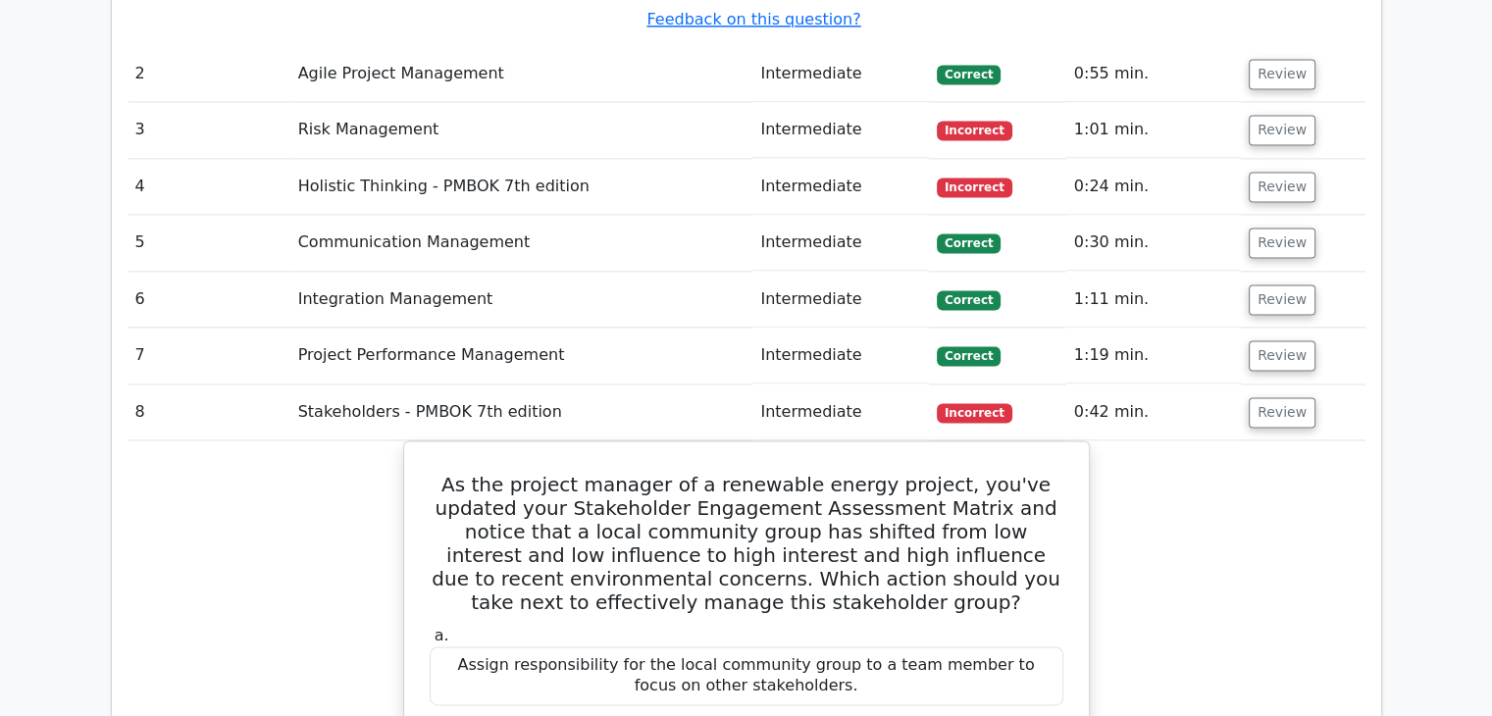
scroll to position [2746, 0]
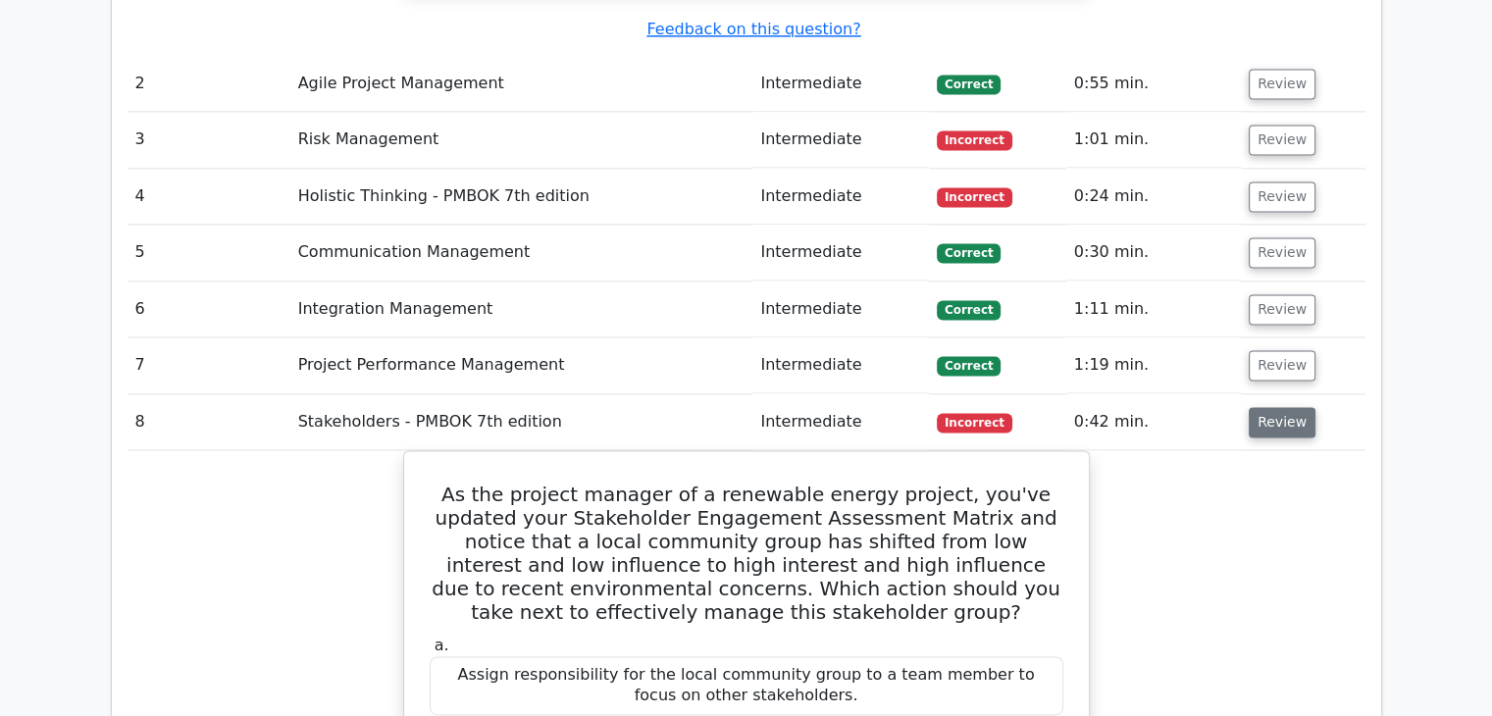
click at [1285, 407] on button "Review" at bounding box center [1282, 422] width 67 height 30
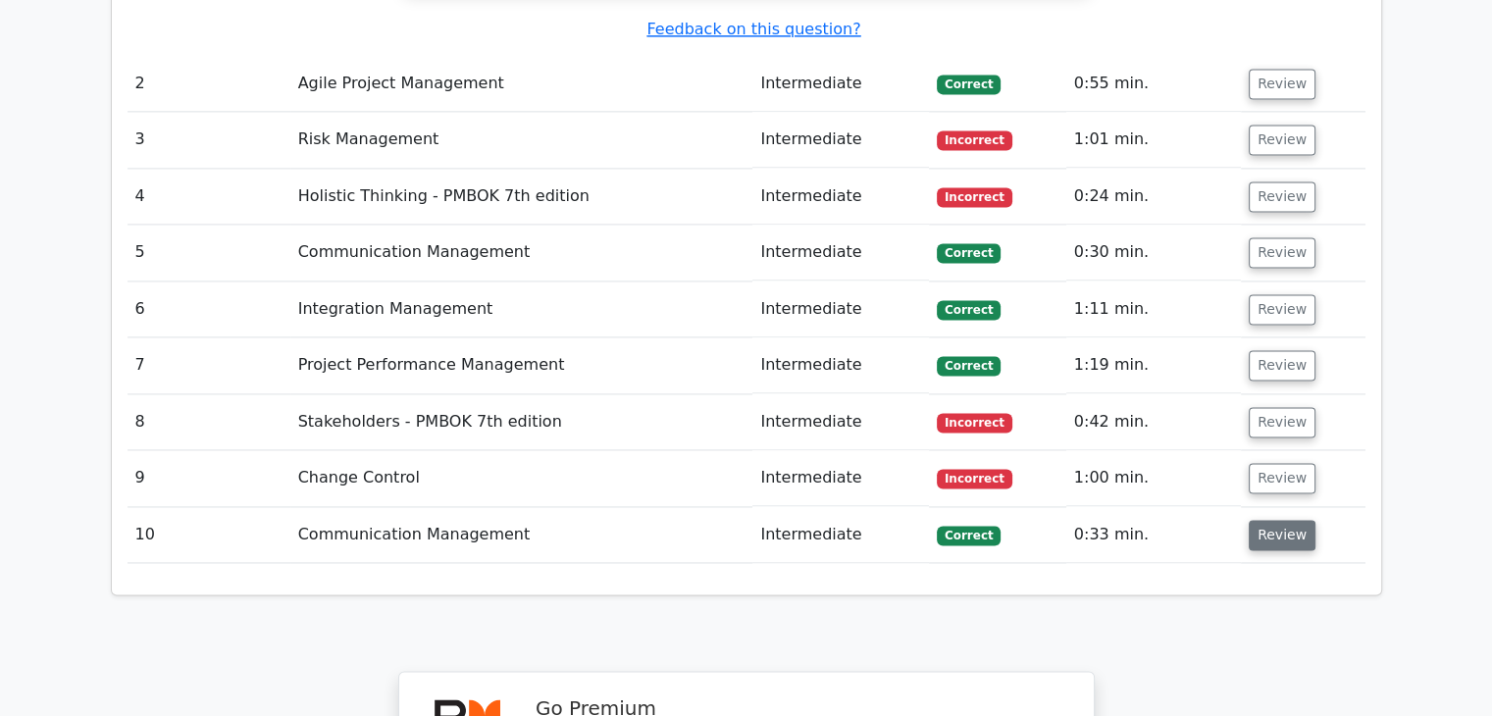
click at [1272, 520] on button "Review" at bounding box center [1282, 535] width 67 height 30
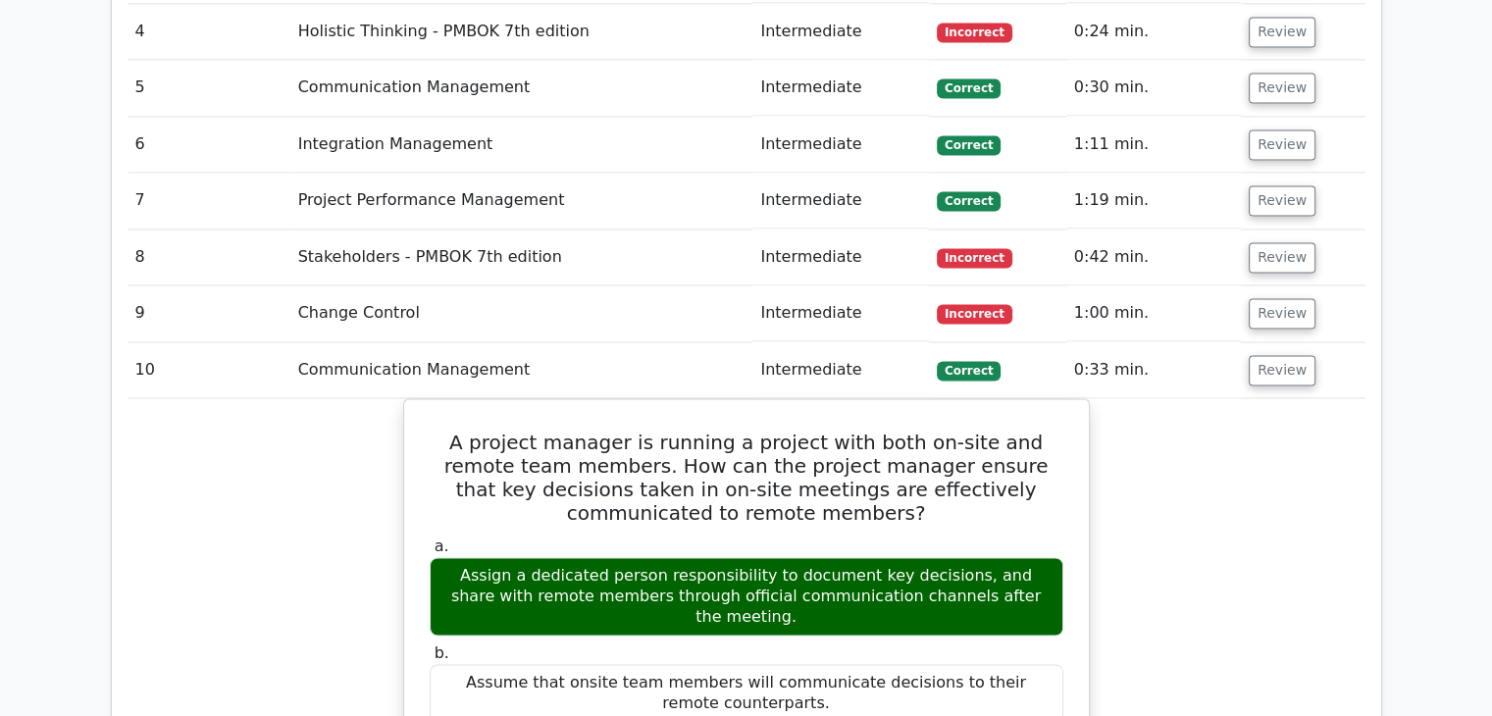
scroll to position [2942, 0]
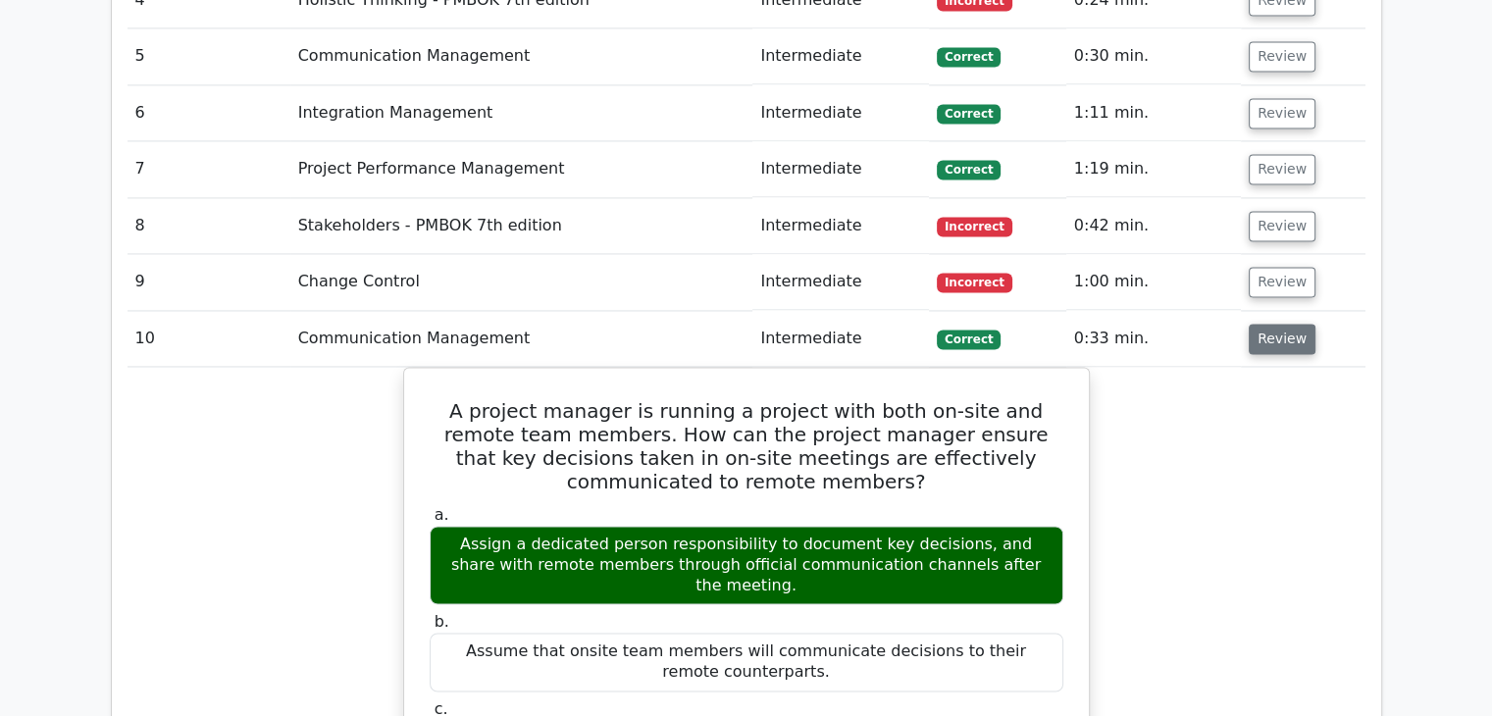
click at [1283, 324] on button "Review" at bounding box center [1282, 339] width 67 height 30
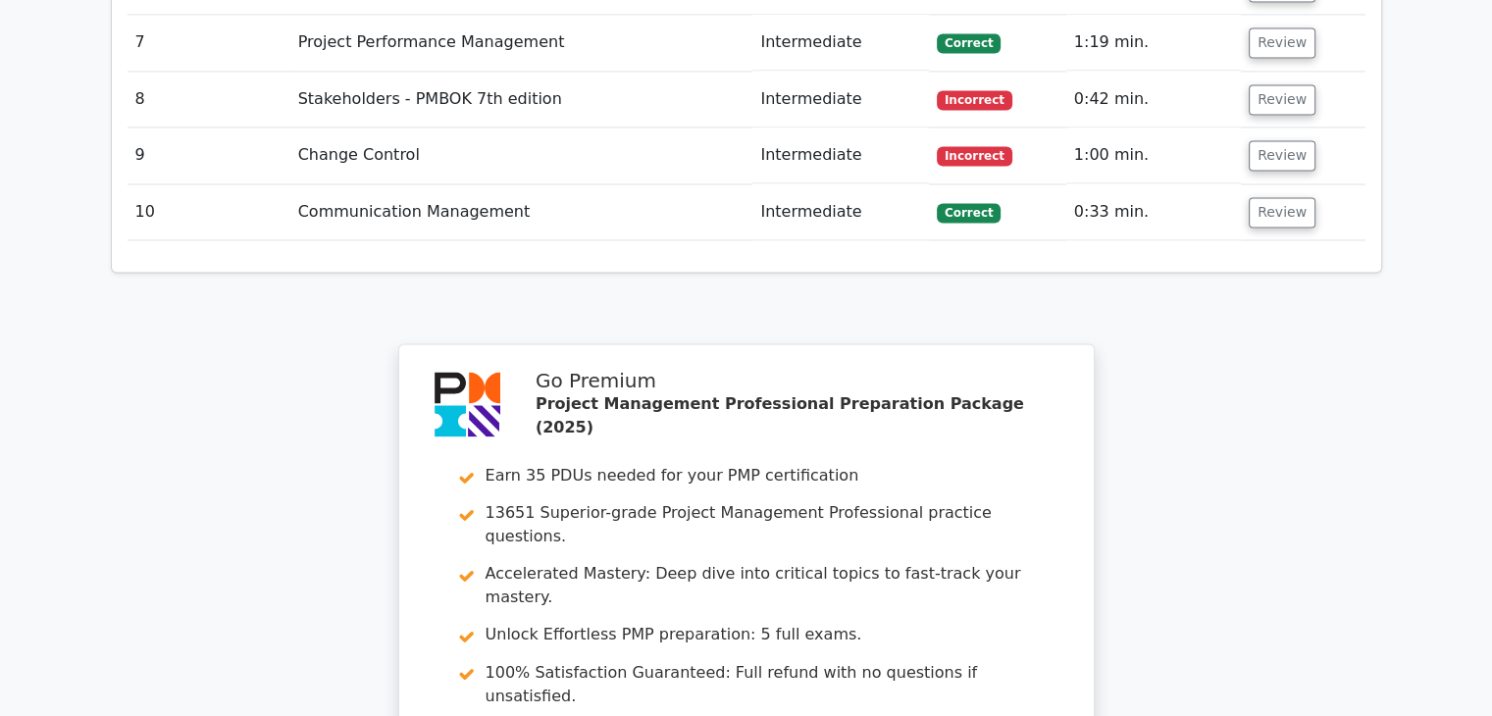
scroll to position [3335, 0]
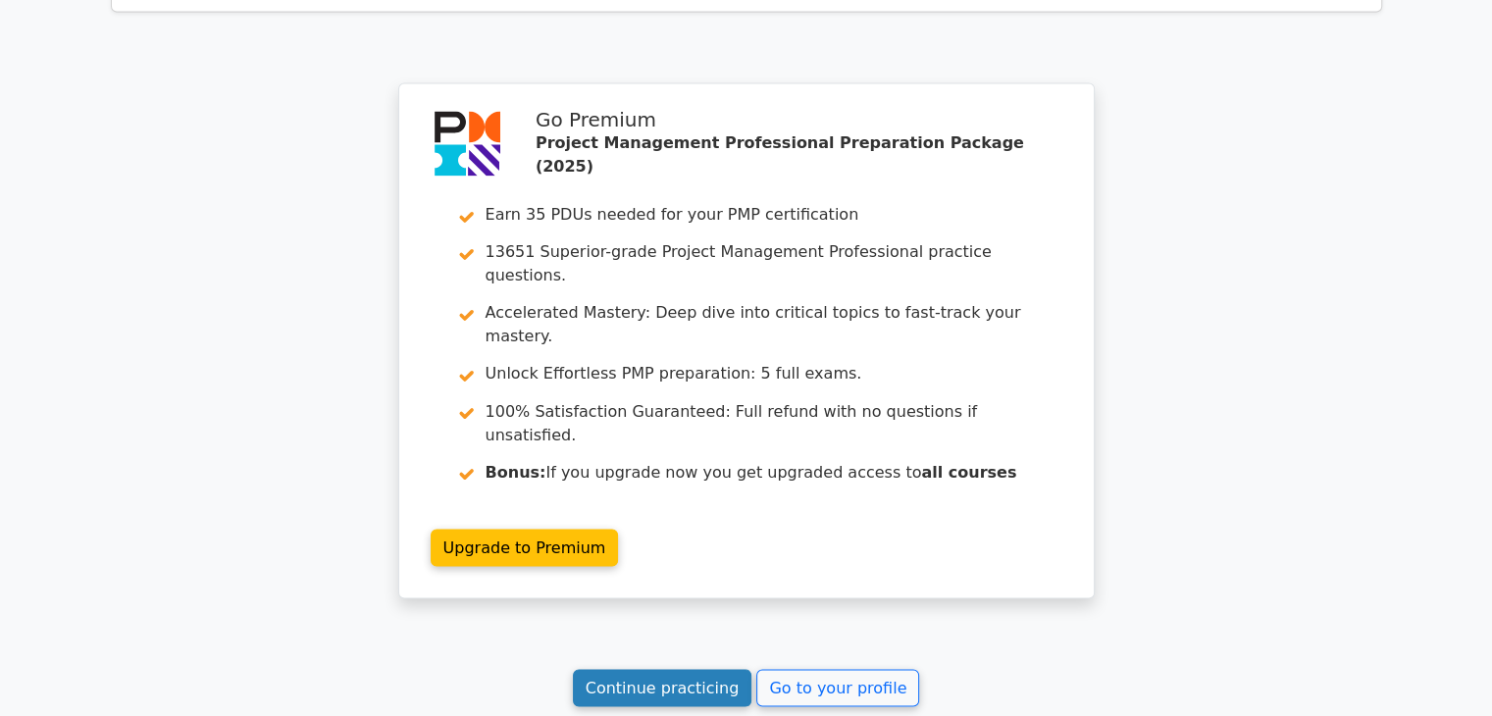
click at [707, 669] on link "Continue practicing" at bounding box center [662, 687] width 179 height 37
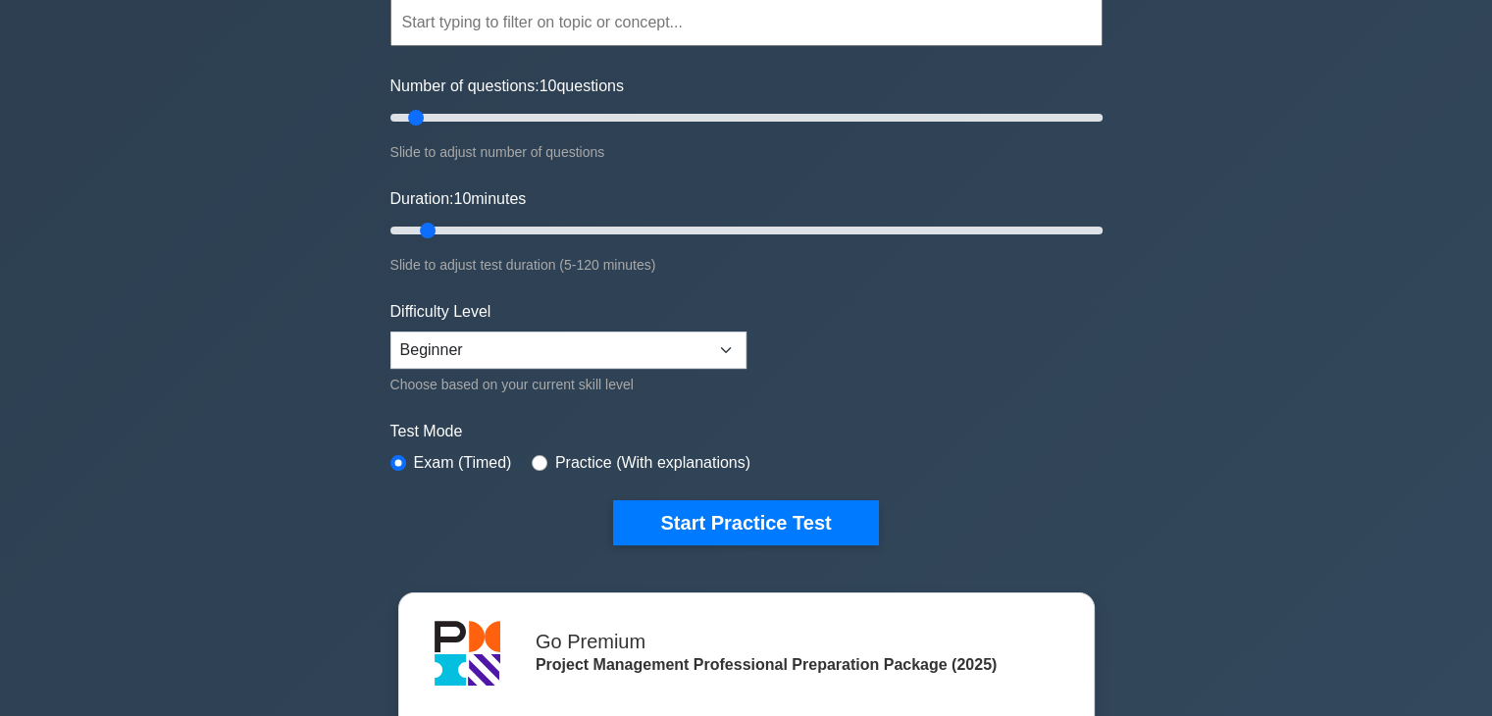
scroll to position [196, 0]
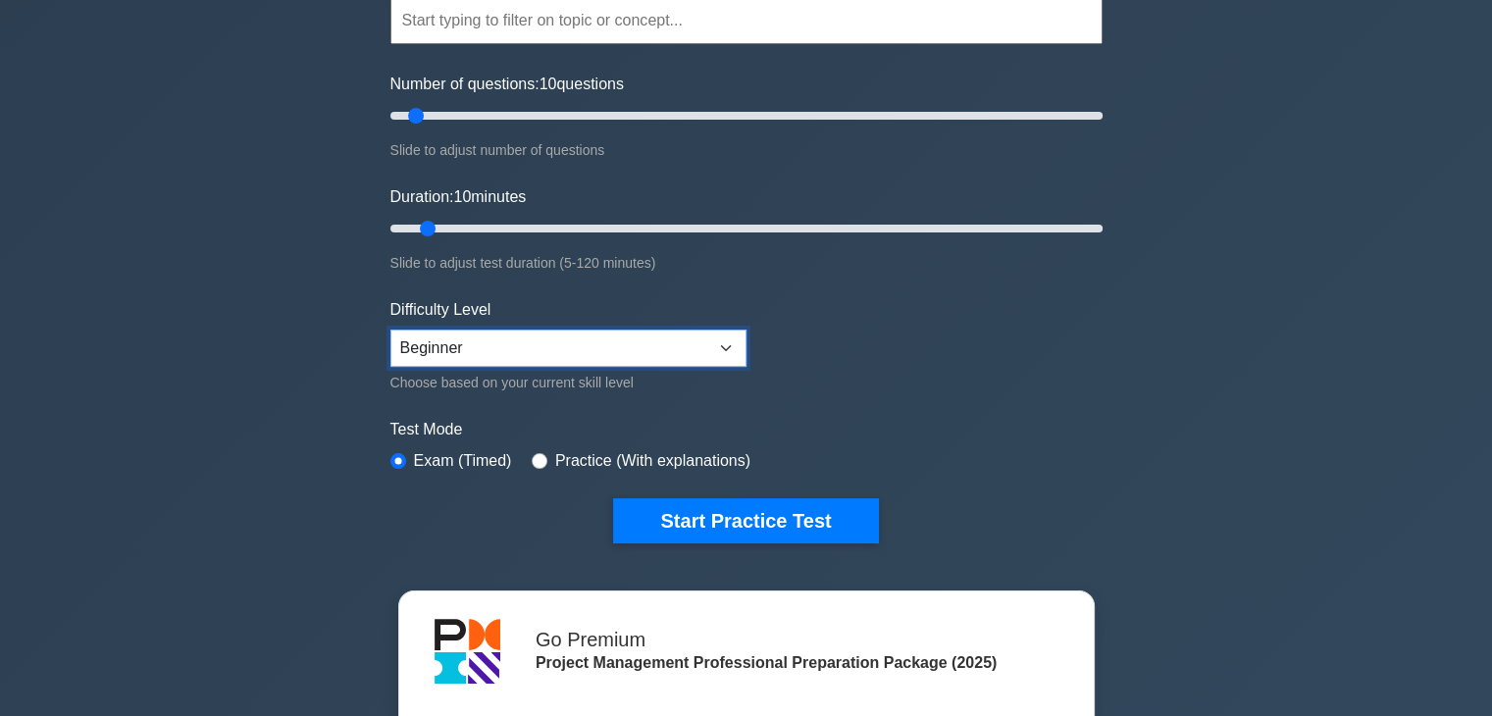
click at [588, 342] on select "Beginner Intermediate Expert" at bounding box center [568, 348] width 356 height 37
select select "intermediate"
click at [390, 330] on select "Beginner Intermediate Expert" at bounding box center [568, 348] width 356 height 37
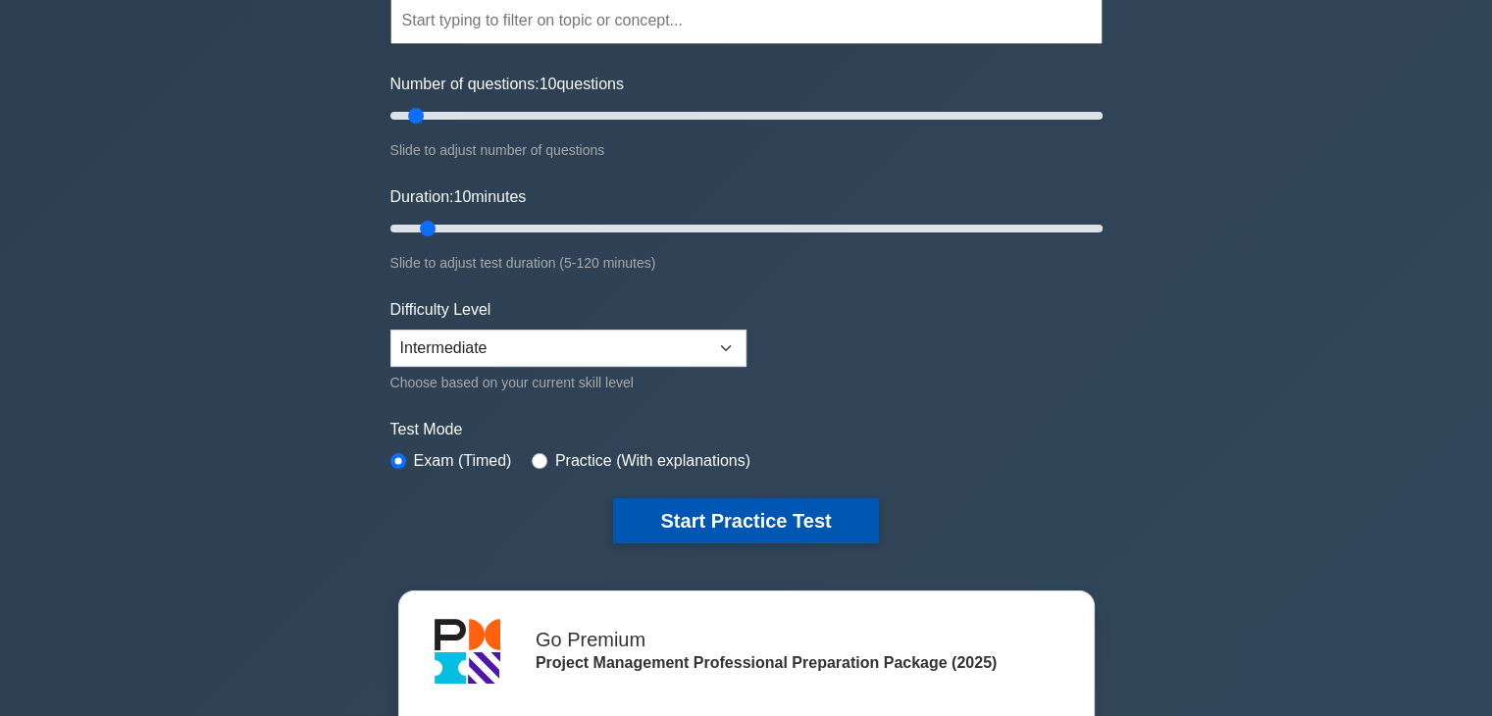
click at [683, 519] on button "Start Practice Test" at bounding box center [745, 520] width 265 height 45
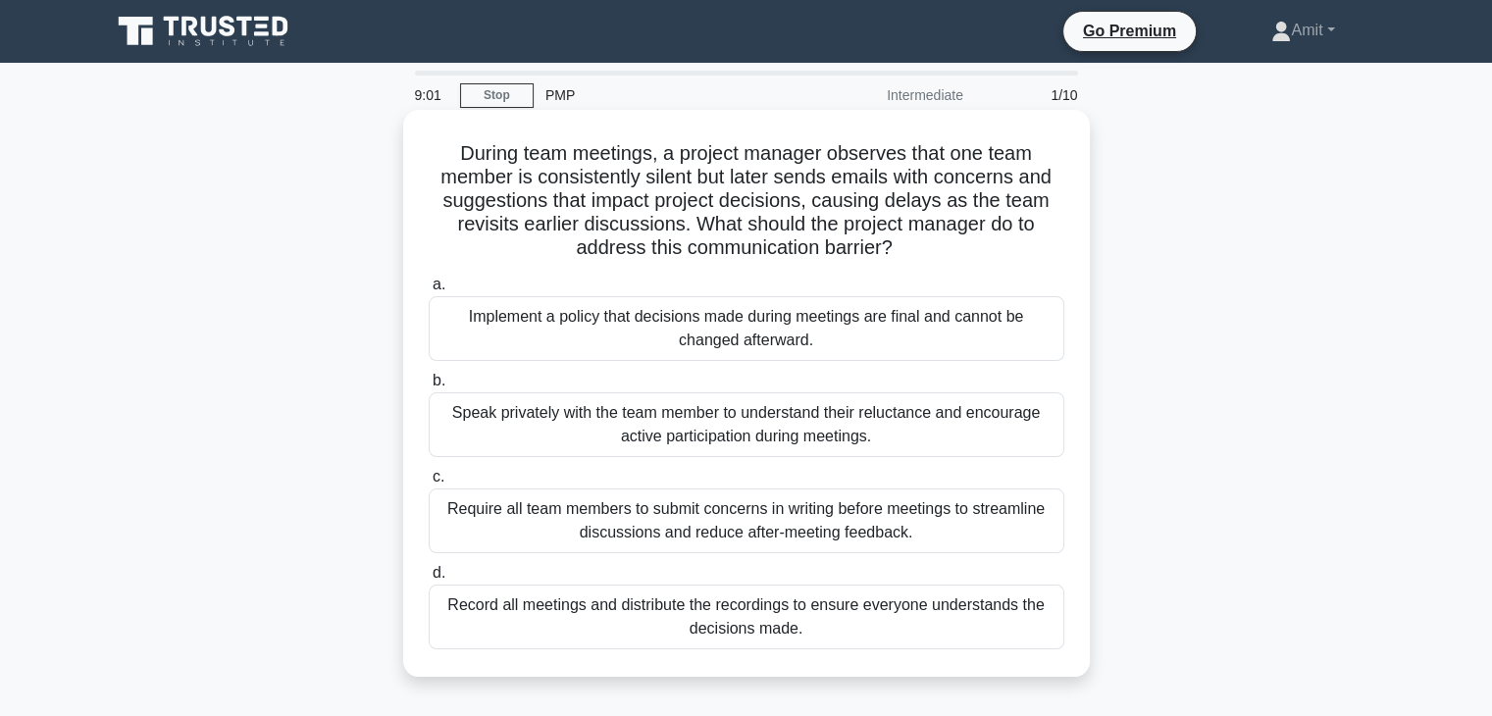
click at [738, 535] on div "Require all team members to submit concerns in writing before meetings to strea…" at bounding box center [747, 520] width 636 height 65
click at [429, 484] on input "c. Require all team members to submit concerns in writing before meetings to st…" at bounding box center [429, 477] width 0 height 13
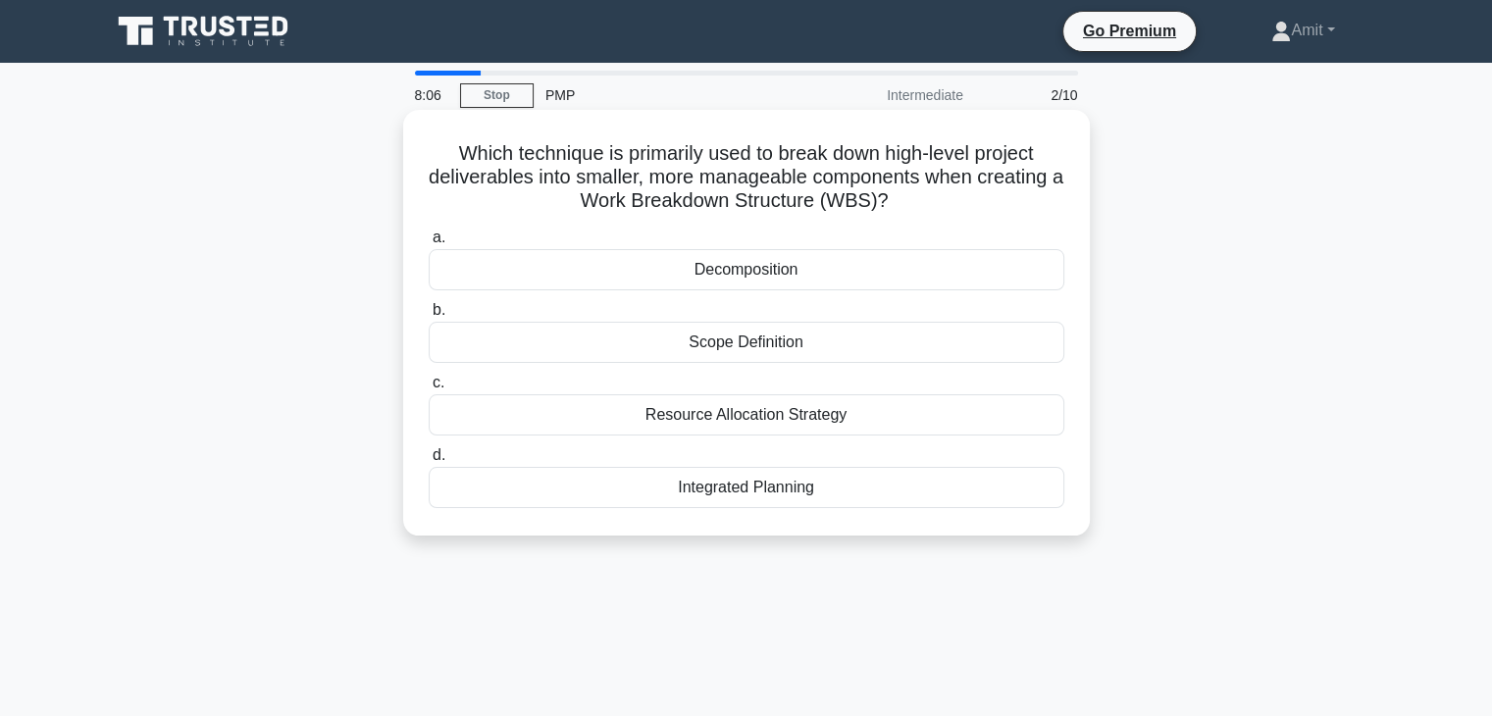
click at [787, 423] on div "Resource Allocation Strategy" at bounding box center [747, 414] width 636 height 41
click at [429, 389] on input "c. Resource Allocation Strategy" at bounding box center [429, 383] width 0 height 13
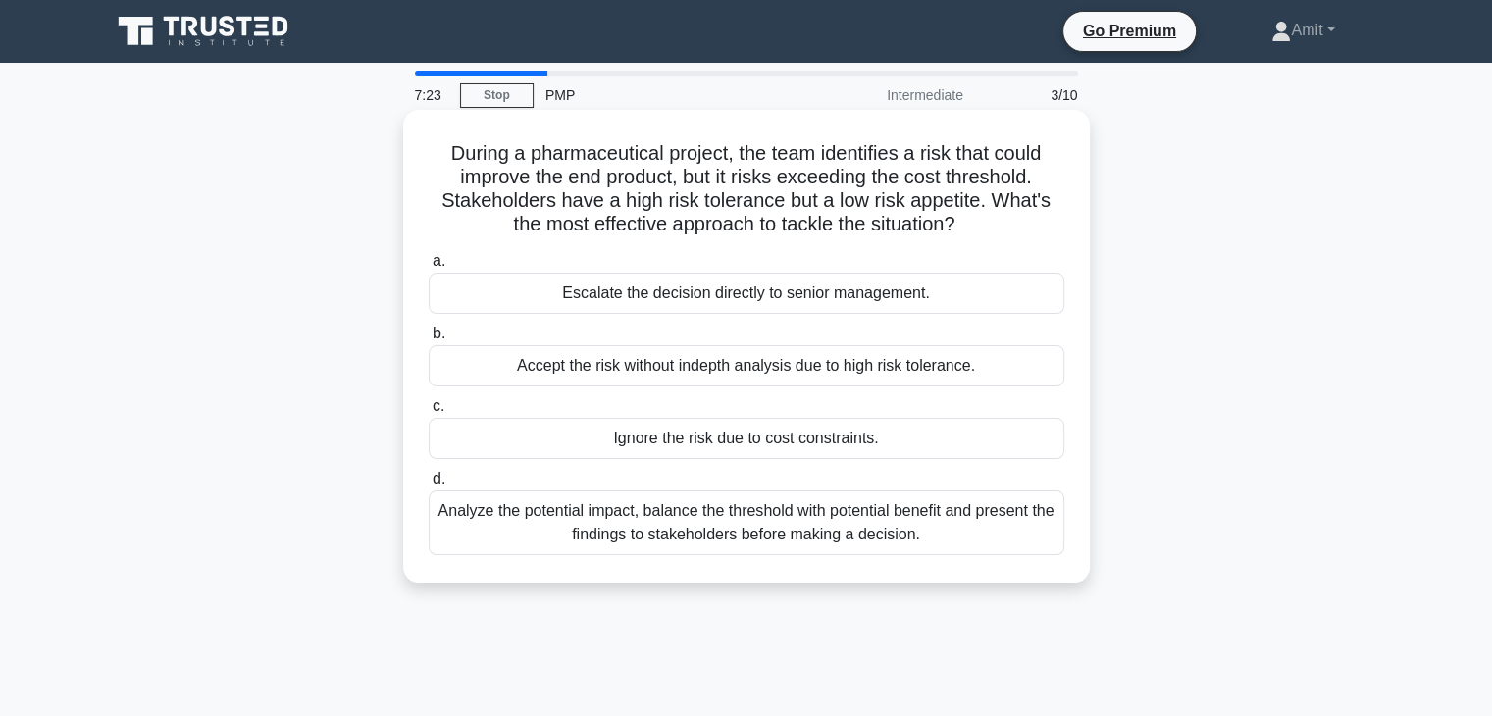
click at [797, 536] on div "Analyze the potential impact, balance the threshold with potential benefit and …" at bounding box center [747, 522] width 636 height 65
click at [429, 485] on input "d. Analyze the potential impact, balance the threshold with potential benefit a…" at bounding box center [429, 479] width 0 height 13
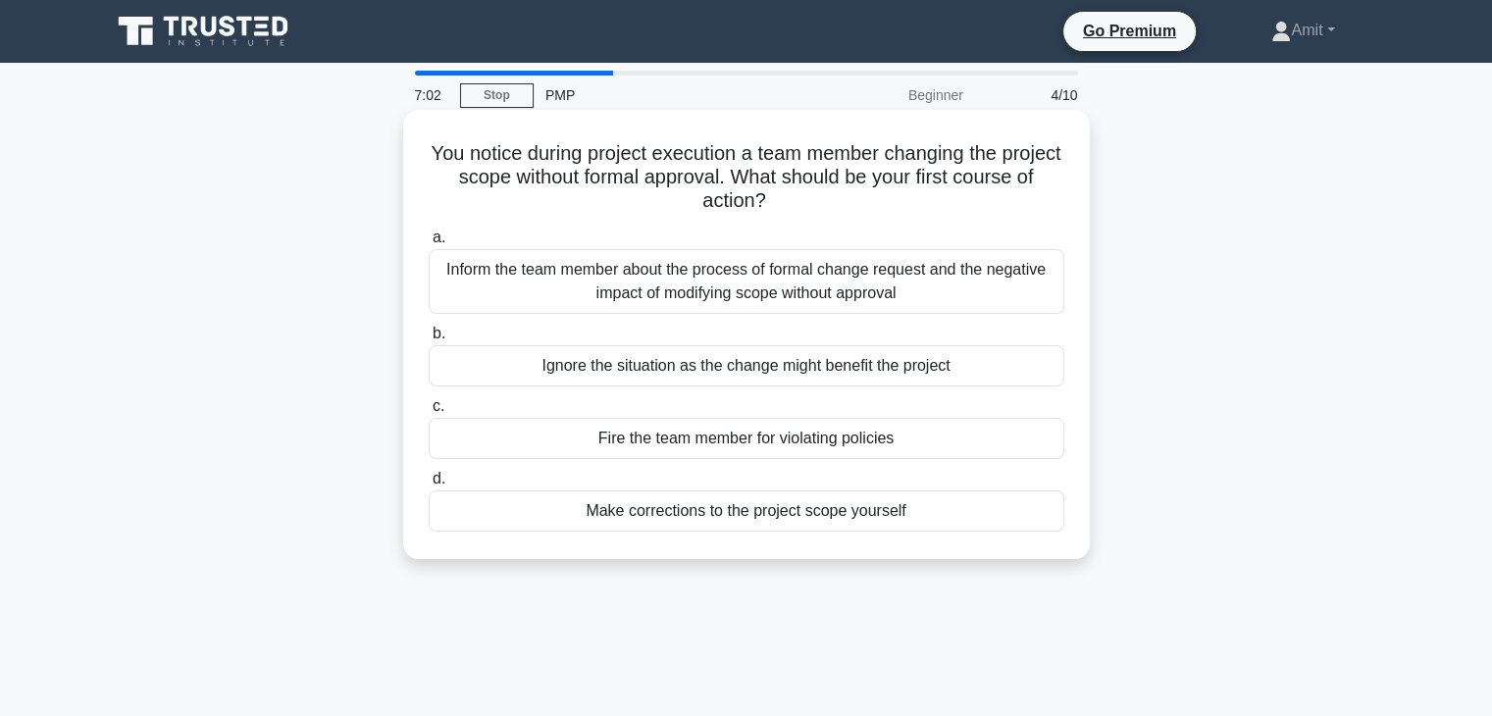
click at [789, 300] on div "Inform the team member about the process of formal change request and the negat…" at bounding box center [747, 281] width 636 height 65
click at [429, 244] on input "a. Inform the team member about the process of formal change request and the ne…" at bounding box center [429, 237] width 0 height 13
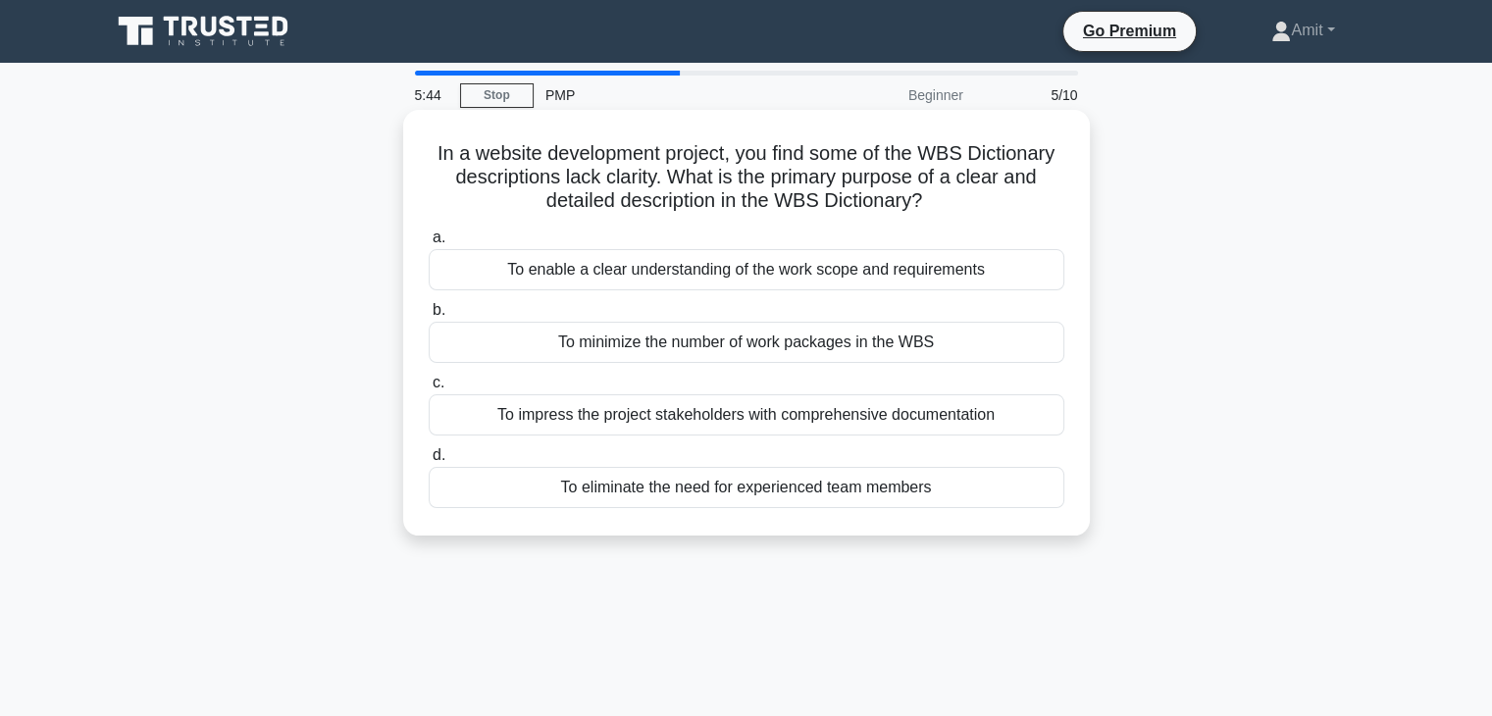
click at [710, 341] on div "To minimize the number of work packages in the WBS" at bounding box center [747, 342] width 636 height 41
click at [429, 317] on input "b. To minimize the number of work packages in the WBS" at bounding box center [429, 310] width 0 height 13
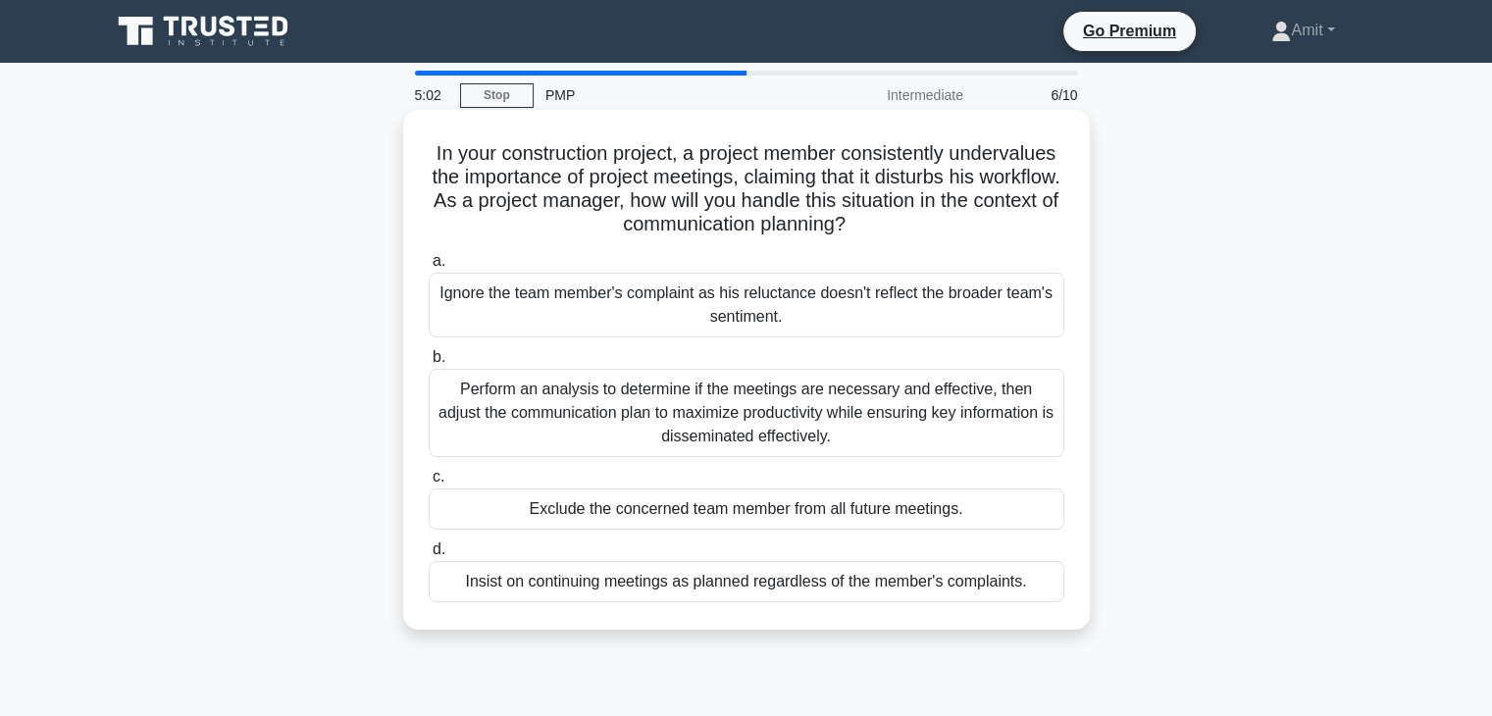
click at [749, 425] on div "Perform an analysis to determine if the meetings are necessary and effective, t…" at bounding box center [747, 413] width 636 height 88
click at [429, 364] on input "b. Perform an analysis to determine if the meetings are necessary and effective…" at bounding box center [429, 357] width 0 height 13
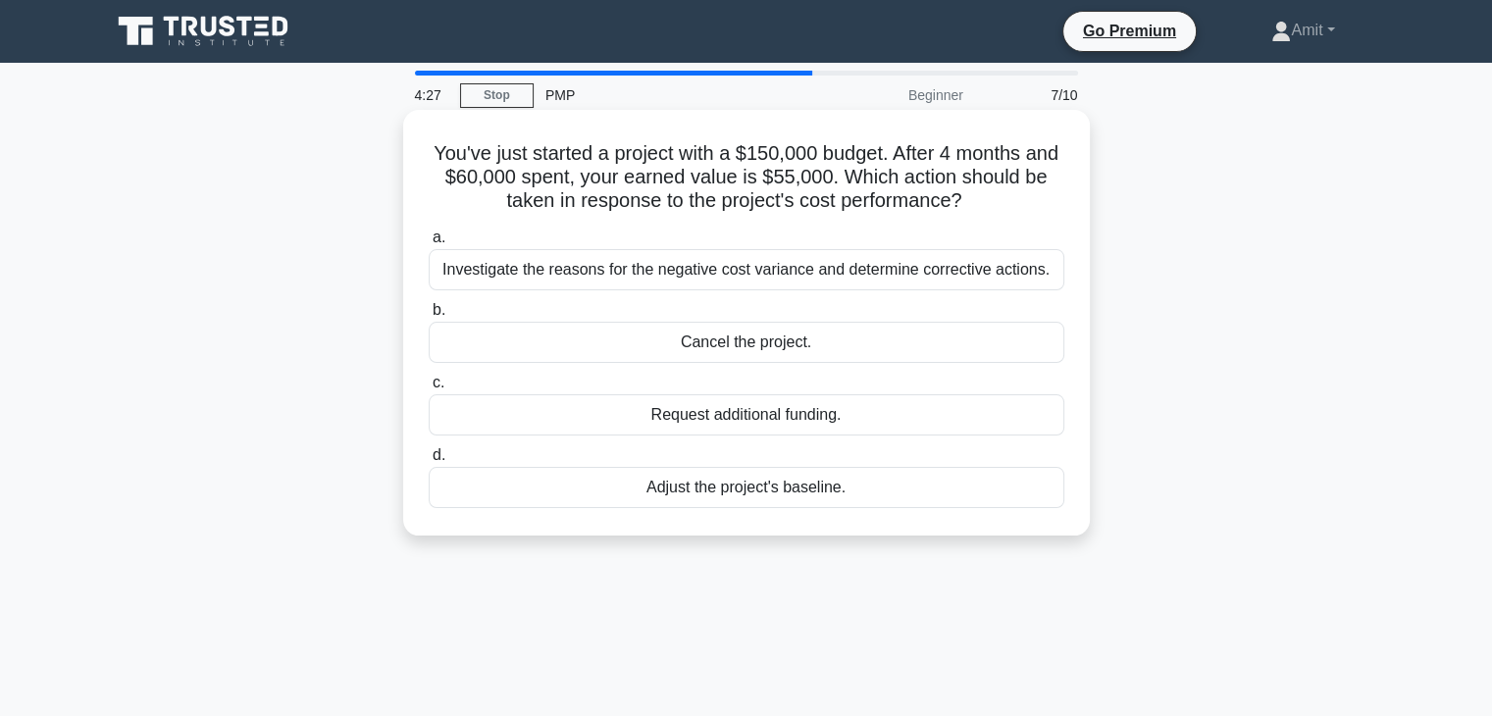
click at [983, 278] on div "Investigate the reasons for the negative cost variance and determine corrective…" at bounding box center [747, 269] width 636 height 41
click at [429, 244] on input "a. Investigate the reasons for the negative cost variance and determine correct…" at bounding box center [429, 237] width 0 height 13
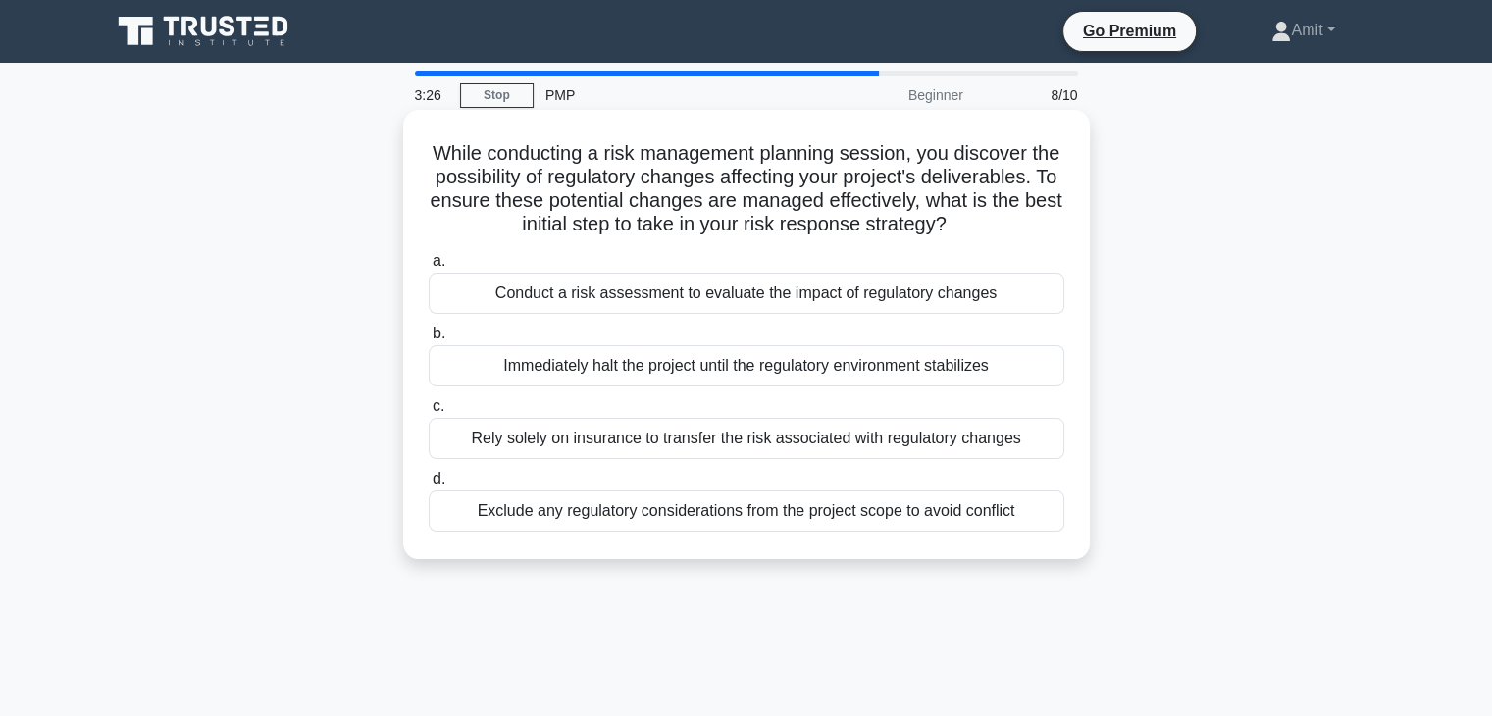
click at [687, 313] on div "Conduct a risk assessment to evaluate the impact of regulatory changes" at bounding box center [747, 293] width 636 height 41
click at [429, 268] on input "a. Conduct a risk assessment to evaluate the impact of regulatory changes" at bounding box center [429, 261] width 0 height 13
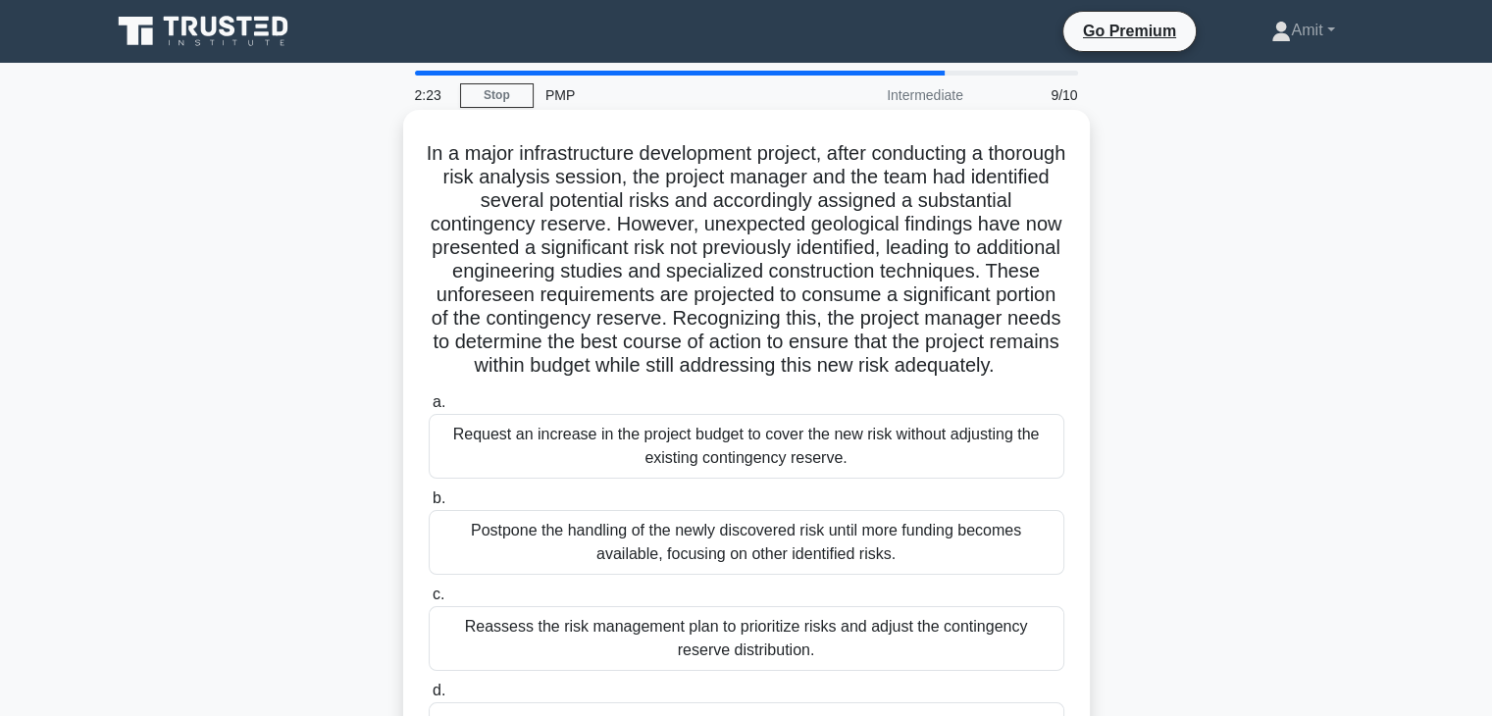
scroll to position [196, 0]
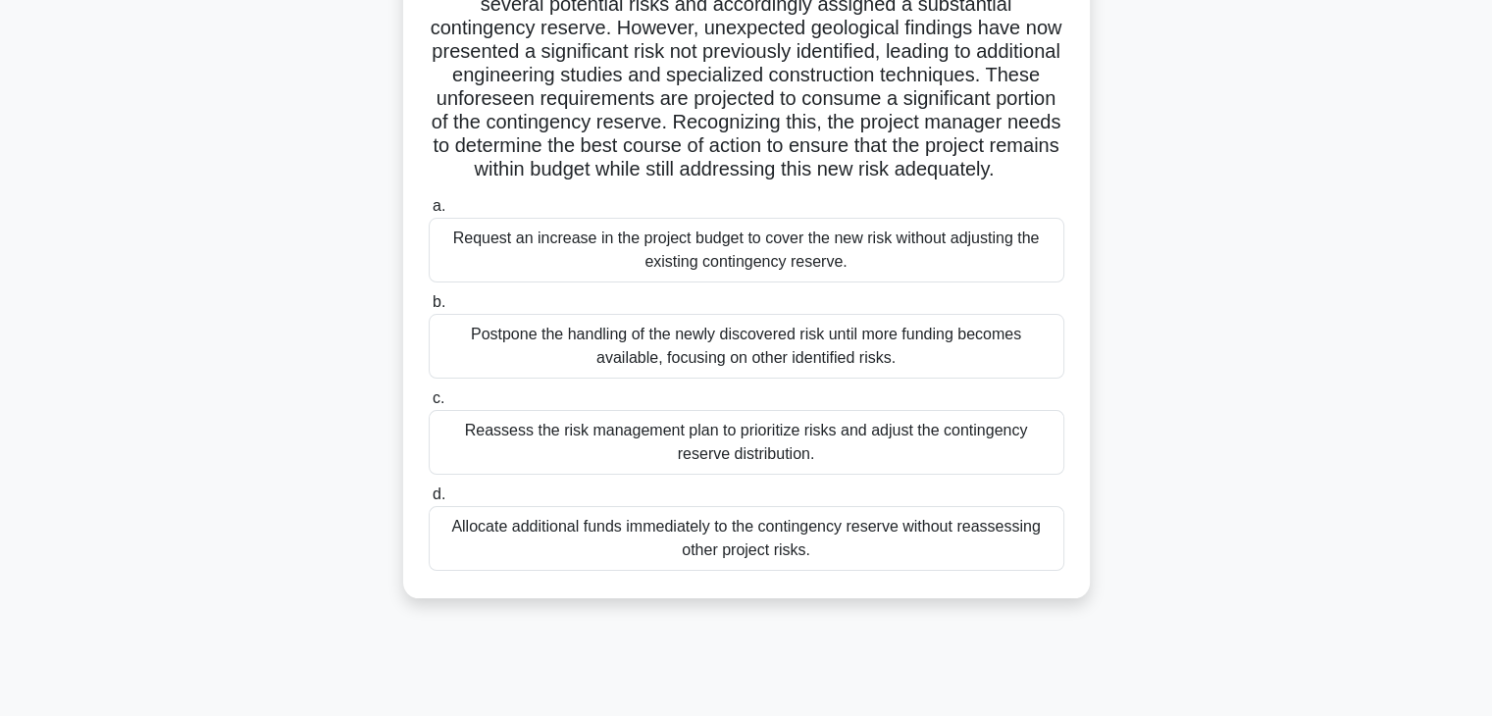
click at [878, 558] on div "Allocate additional funds immediately to the contingency reserve without reasse…" at bounding box center [747, 538] width 636 height 65
click at [429, 501] on input "d. Allocate additional funds immediately to the contingency reserve without rea…" at bounding box center [429, 494] width 0 height 13
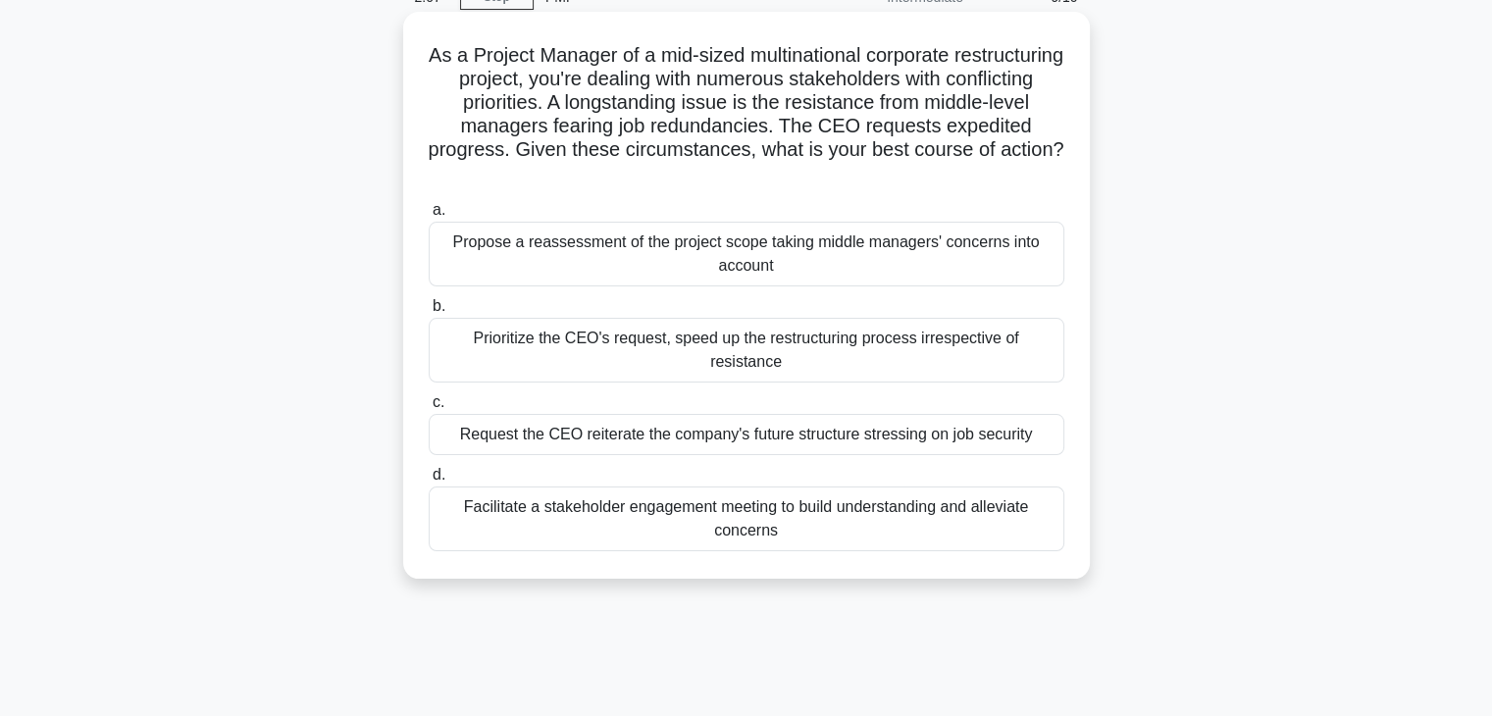
scroll to position [0, 0]
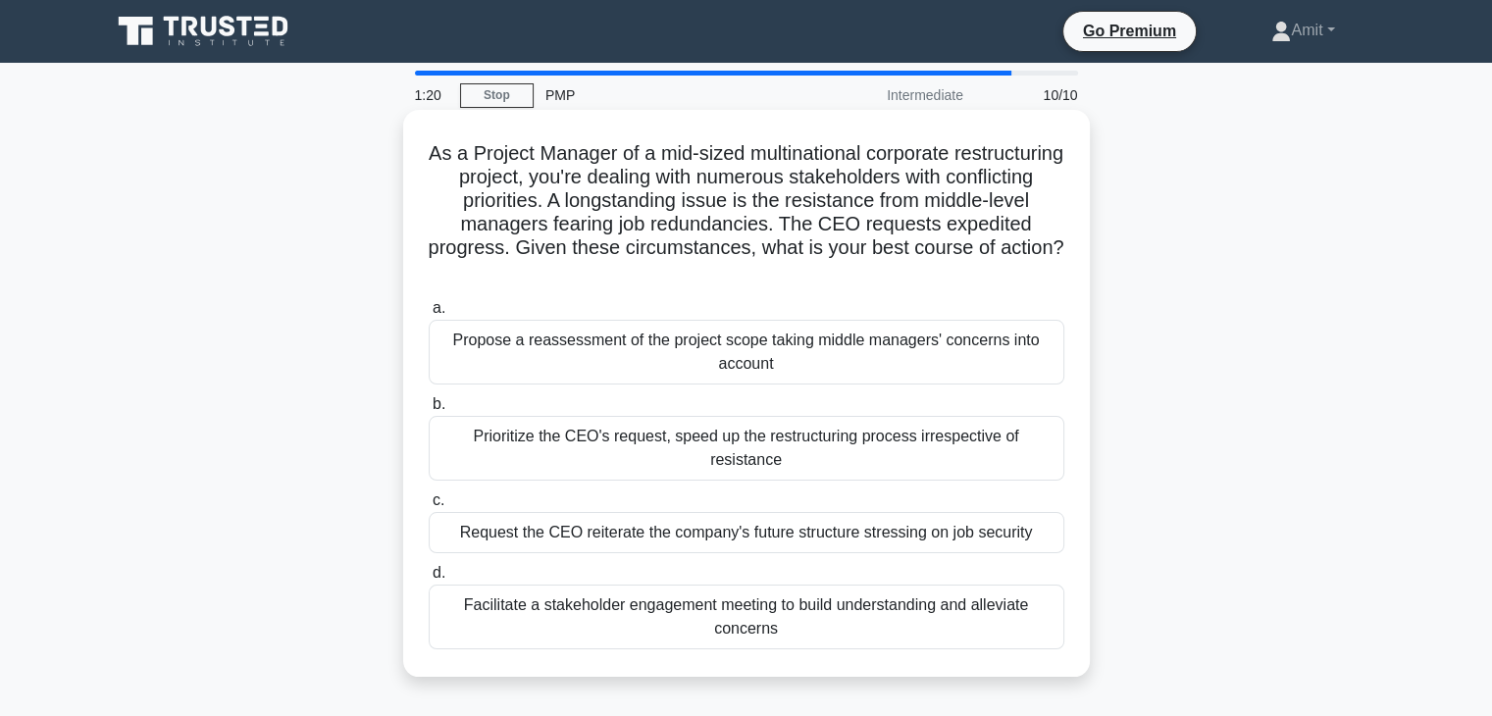
click at [859, 604] on div "Facilitate a stakeholder engagement meeting to build understanding and alleviat…" at bounding box center [747, 617] width 636 height 65
click at [429, 580] on input "d. Facilitate a stakeholder engagement meeting to build understanding and allev…" at bounding box center [429, 573] width 0 height 13
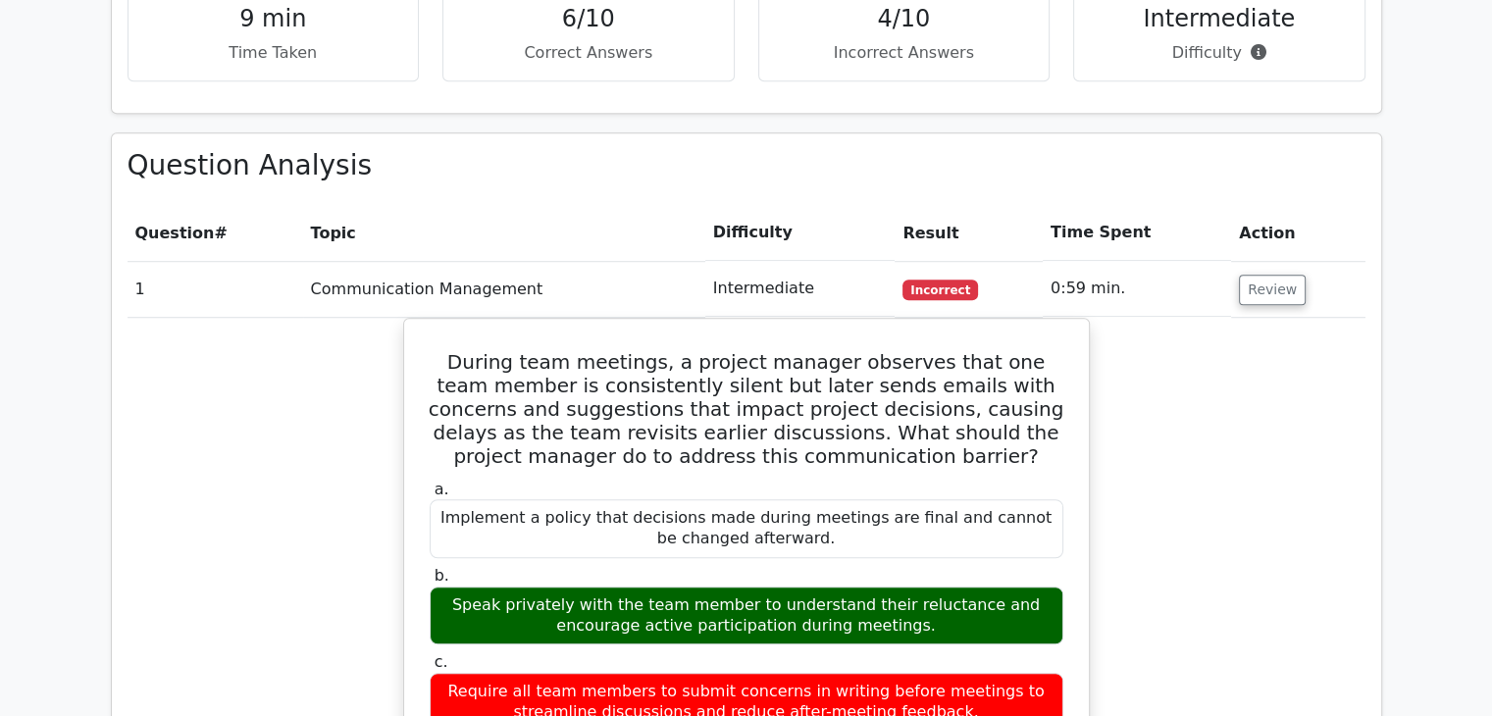
scroll to position [1373, 0]
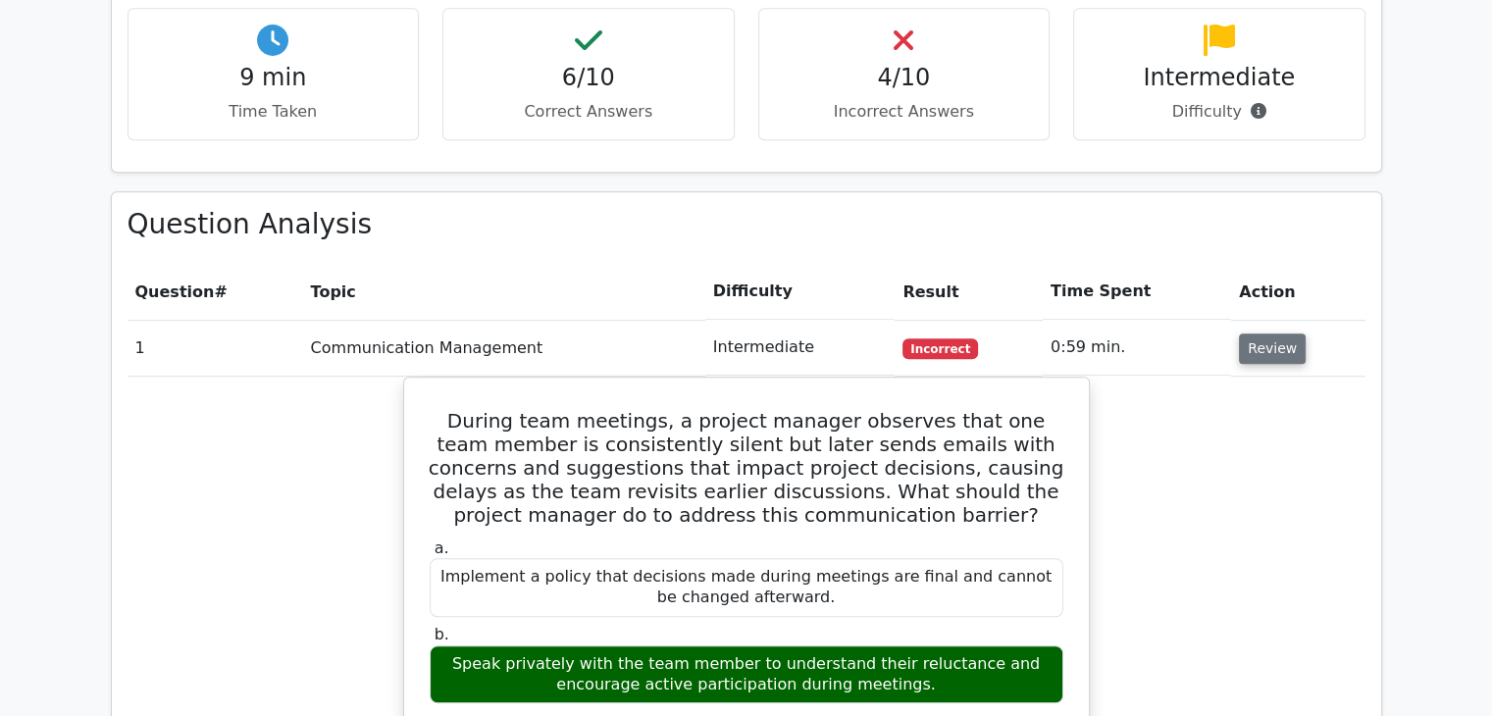
click at [1289, 333] on button "Review" at bounding box center [1272, 348] width 67 height 30
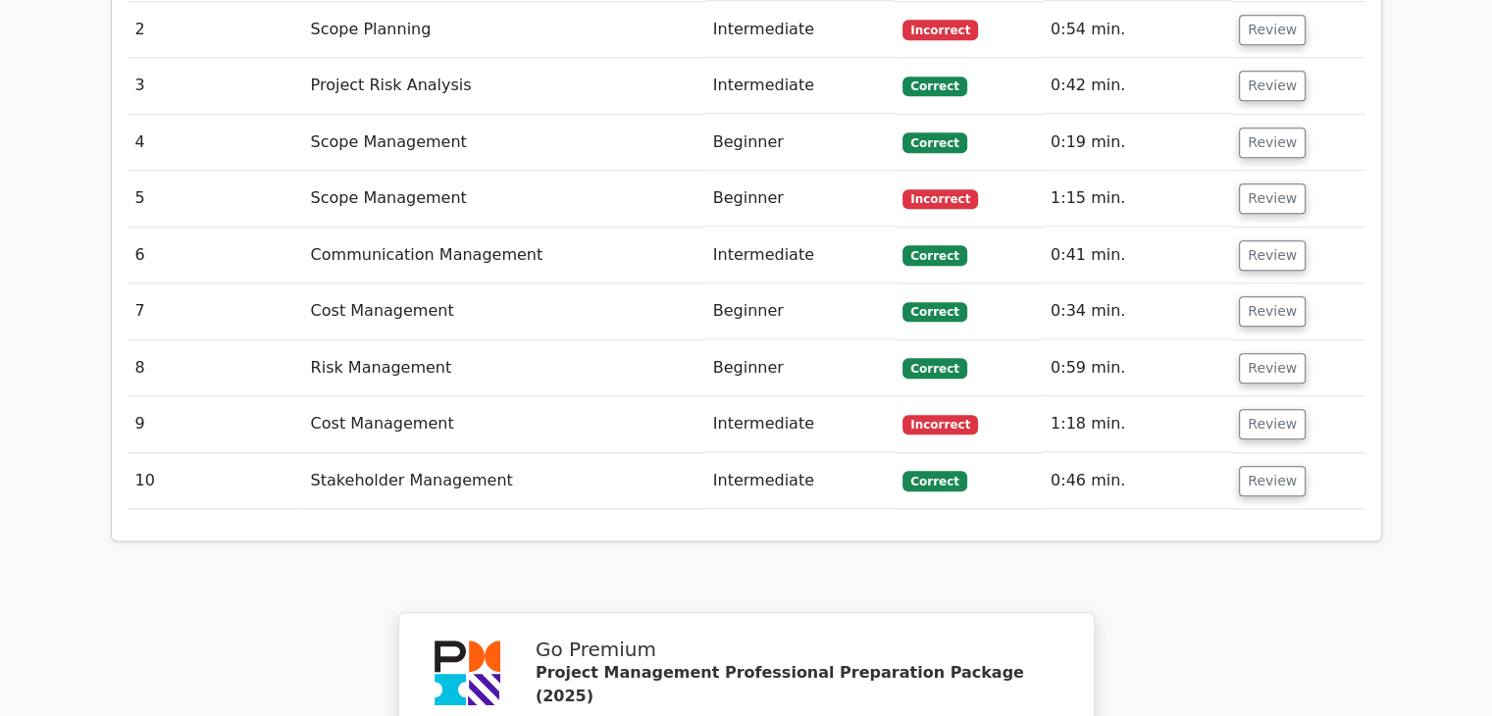
scroll to position [1765, 0]
